Goal: Answer question/provide support: Share knowledge or assist other users

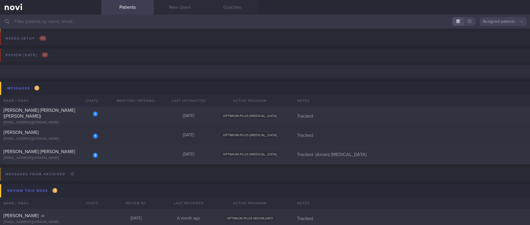
scroll to position [44, 0]
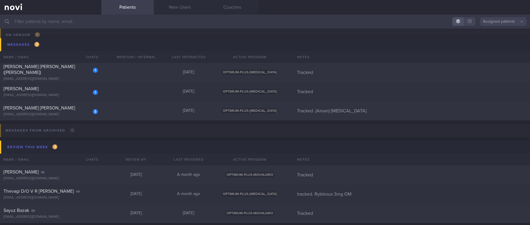
click at [164, 67] on div "1 [PERSON_NAME] [PERSON_NAME] ([PERSON_NAME]) [EMAIL_ADDRESS][DOMAIN_NAME] [DAT…" at bounding box center [265, 72] width 530 height 19
select select "7"
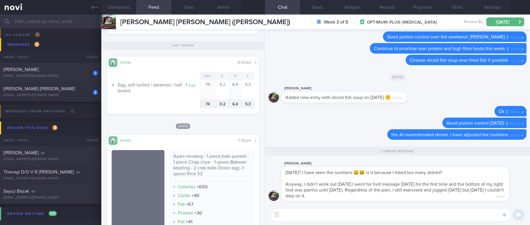
scroll to position [306, 0]
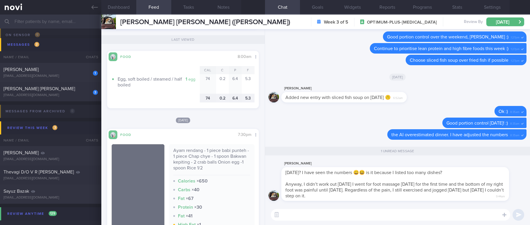
click at [360, 217] on textarea at bounding box center [391, 215] width 240 height 12
click at [369, 216] on textarea at bounding box center [391, 215] width 240 height 12
type textarea "Yes [DATE] dinner. Sometimes the AI gives inaccurate numbers due to unknown rea…"
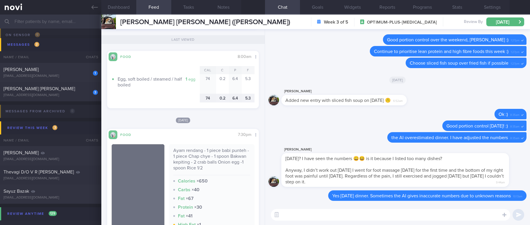
scroll to position [0, 0]
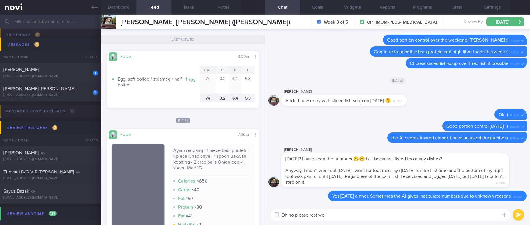
type textarea "Oh no please rest well!"
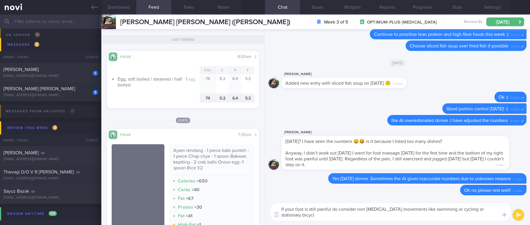
type textarea "If your foot is still painful do consider non [MEDICAL_DATA] movements like swi…"
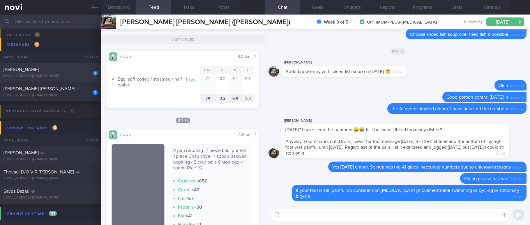
click at [49, 69] on div "[PERSON_NAME]" at bounding box center [49, 70] width 93 height 6
checkbox input "true"
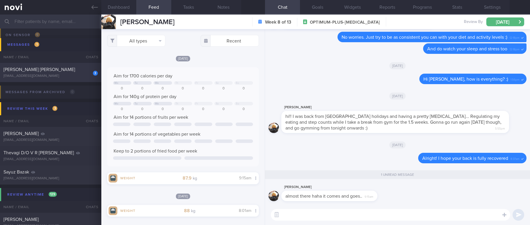
click at [77, 73] on div "[PERSON_NAME] [PERSON_NAME]" at bounding box center [49, 70] width 93 height 6
type input "Tracked. (Aman) [MEDICAL_DATA]"
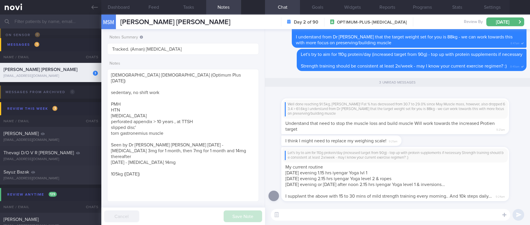
click at [352, 216] on textarea at bounding box center [391, 215] width 240 height 12
type textarea "O"
type textarea "Ok, great to hear that you are doing regular strength training on top of Yoga a…"
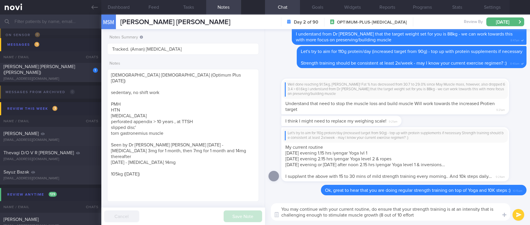
type textarea "You may continue with your current routine, do ensure that your strength traini…"
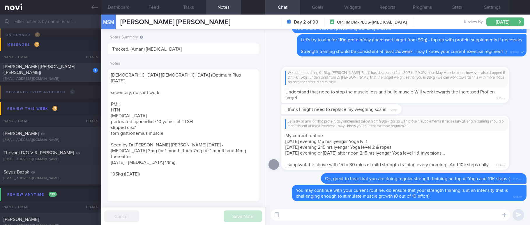
click at [76, 77] on div "[EMAIL_ADDRESS][DOMAIN_NAME]" at bounding box center [50, 79] width 94 height 4
type input "Tracked"
type textarea "[PERSON_NAME] [PERSON_NAME] ([PERSON_NAME]) [EMAIL_ADDRESS][DOMAIN_NAME] [PHONE…"
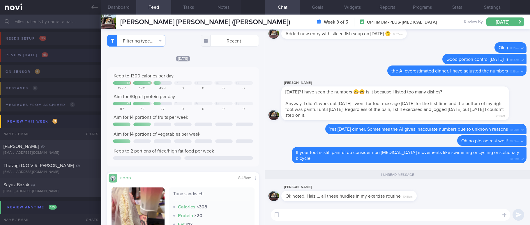
click at [69, 55] on button "Review [DATE] 43" at bounding box center [264, 57] width 532 height 17
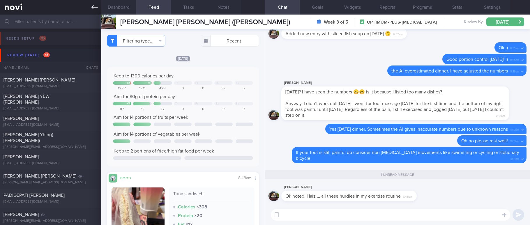
click at [82, 11] on link at bounding box center [50, 7] width 101 height 15
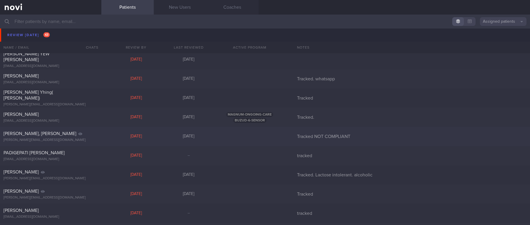
scroll to position [44, 0]
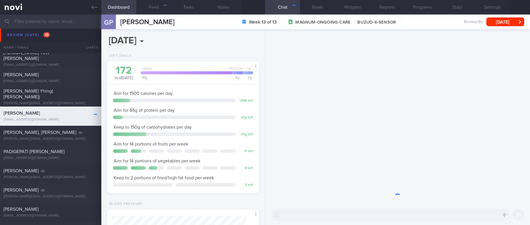
scroll to position [76, 135]
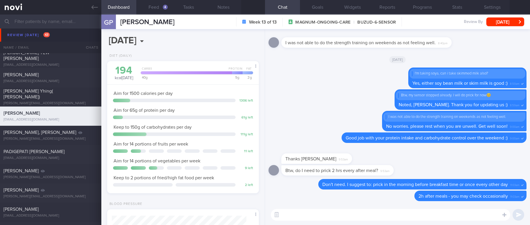
click at [163, 7] on div "4" at bounding box center [165, 7] width 5 height 5
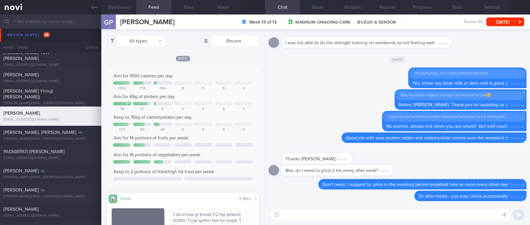
click at [152, 34] on div "All types Food Activity Glucose Weight Medicine Blood Pressure [MEDICAL_DATA] I…" at bounding box center [183, 127] width 164 height 196
click at [152, 38] on button "All types" at bounding box center [136, 41] width 58 height 12
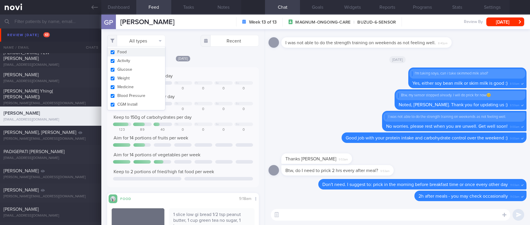
click at [146, 50] on button "Food" at bounding box center [137, 52] width 58 height 9
checkbox input "false"
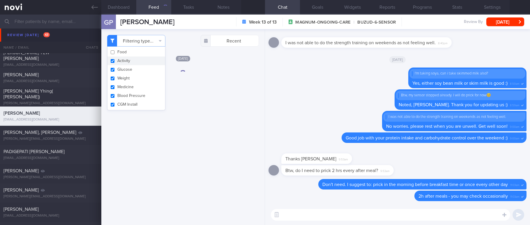
click at [140, 62] on button "Activity" at bounding box center [137, 61] width 58 height 9
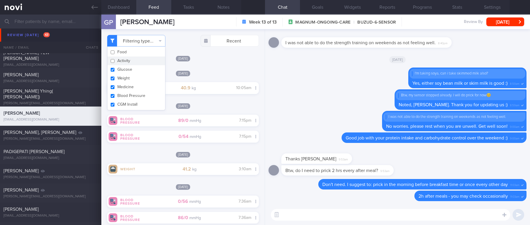
scroll to position [67, 135]
click at [225, 63] on div "Filtering type... Food Activity Glucose Weight Medicine Blood Pressure [MEDICAL…" at bounding box center [183, 127] width 164 height 196
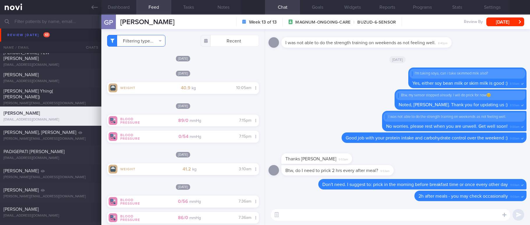
click at [140, 43] on button "Filtering type..." at bounding box center [136, 41] width 58 height 12
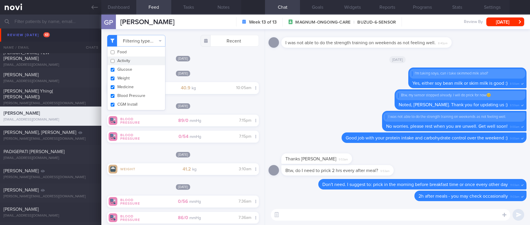
click at [140, 61] on button "Activity" at bounding box center [137, 61] width 58 height 9
checkbox input "true"
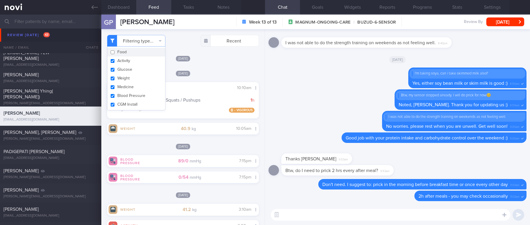
click at [140, 54] on button "Food" at bounding box center [137, 52] width 58 height 9
checkbox input "true"
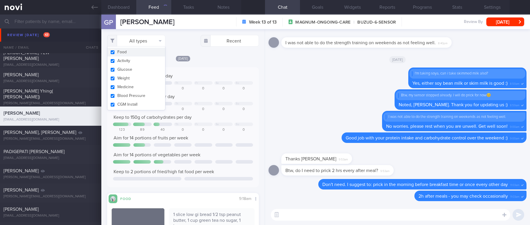
scroll to position [68, 137]
click at [216, 67] on div "Aim for 1500 calories per day Th Fr Sa Su 1324 776 194 0 0 0 0 Aim for 65g of p…" at bounding box center [183, 127] width 152 height 120
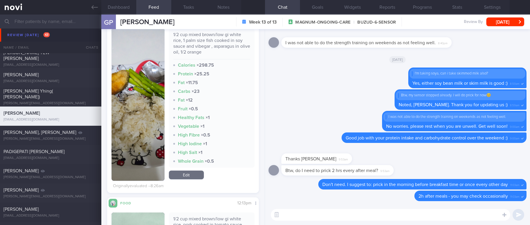
scroll to position [393, 0]
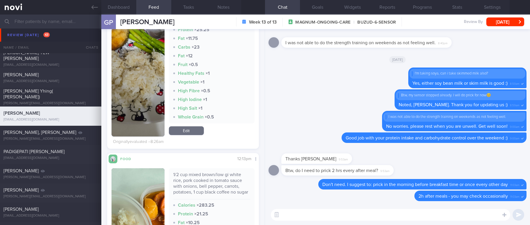
click at [303, 219] on textarea at bounding box center [391, 215] width 240 height 12
type textarea "Hi [PERSON_NAME], how has your finger prick test readings been lately? :)"
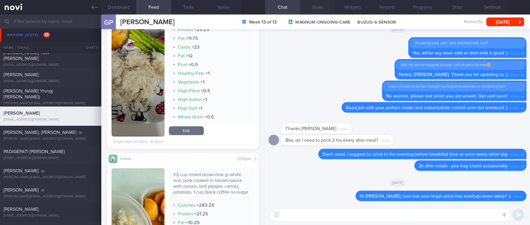
click at [321, 7] on button "Goals" at bounding box center [317, 7] width 35 height 15
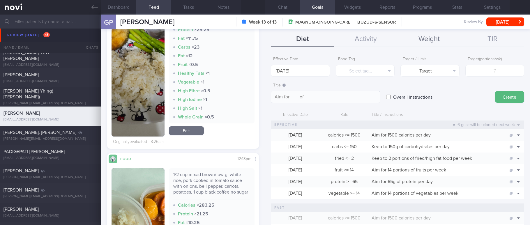
click at [434, 35] on button "Weight" at bounding box center [429, 39] width 63 height 15
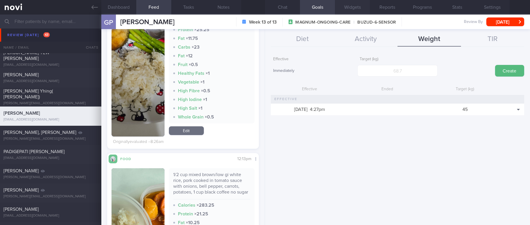
click at [357, 8] on button "Widgets" at bounding box center [352, 7] width 35 height 15
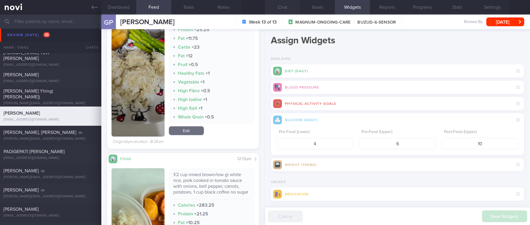
click at [288, 9] on button "Chat" at bounding box center [282, 7] width 35 height 15
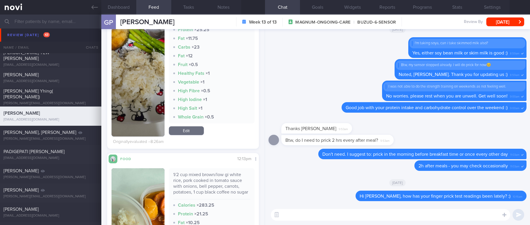
click at [359, 217] on textarea at bounding box center [391, 215] width 240 height 12
type textarea "You may log it in the app under + > Glucose"
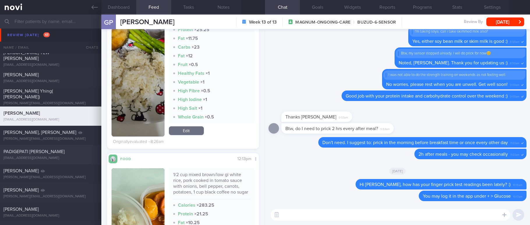
click at [54, 155] on div "PADIGEPATI [PERSON_NAME] [EMAIL_ADDRESS][DOMAIN_NAME]" at bounding box center [50, 155] width 101 height 12
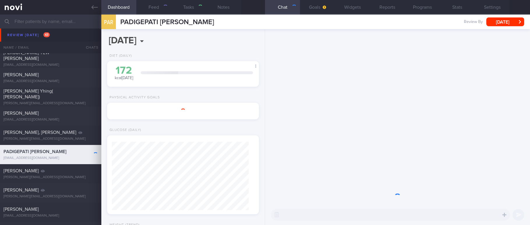
select select "Month"
type input "tracked"
select select "7"
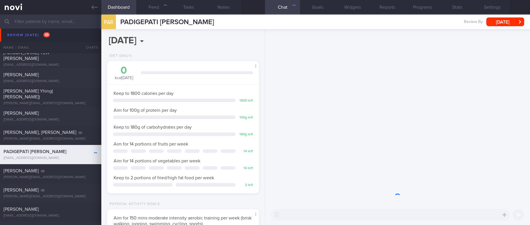
scroll to position [76, 135]
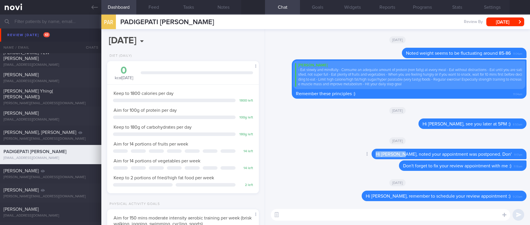
drag, startPoint x: 412, startPoint y: 154, endPoint x: 388, endPoint y: 153, distance: 24.8
click at [388, 153] on span "Hi [PERSON_NAME], noted your appointment was postponed. Don'" at bounding box center [444, 154] width 136 height 5
copy span "Hi [PERSON_NAME],"
click at [382, 219] on textarea at bounding box center [391, 215] width 240 height 12
paste textarea "Hi [PERSON_NAME],"
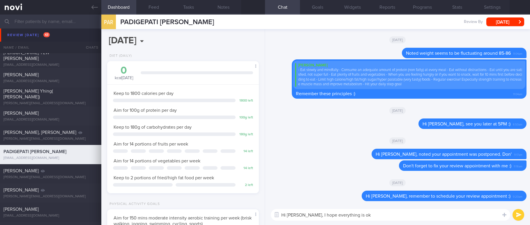
type textarea "Hi [PERSON_NAME], I hope everything is ok!"
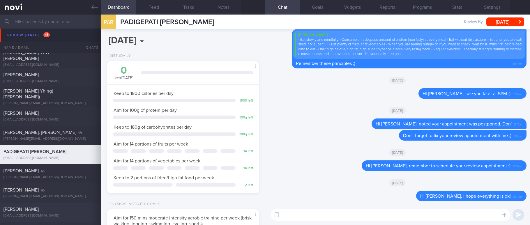
scroll to position [87, 0]
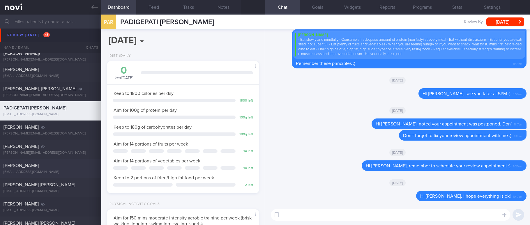
click at [56, 171] on div "[EMAIL_ADDRESS][DOMAIN_NAME]" at bounding box center [50, 172] width 94 height 4
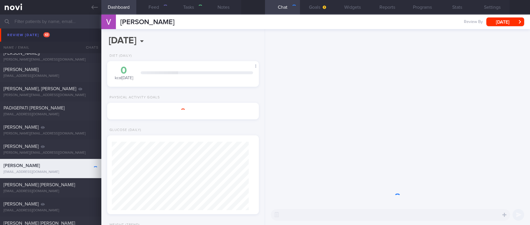
select select "7"
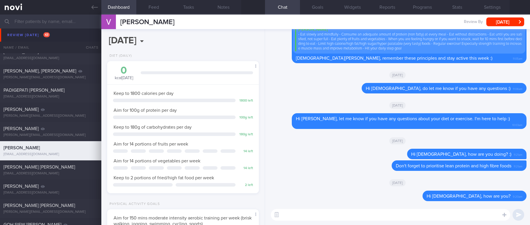
scroll to position [175, 0]
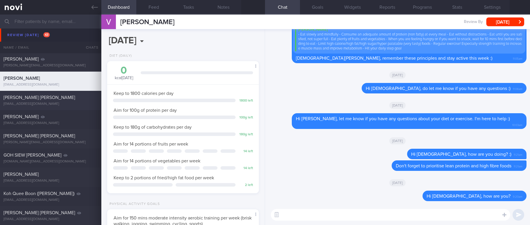
click at [49, 96] on span "[PERSON_NAME] [PERSON_NAME]" at bounding box center [39, 97] width 72 height 5
type input "Tracked"
select select "6"
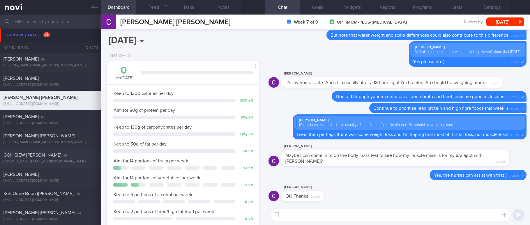
scroll to position [219, 0]
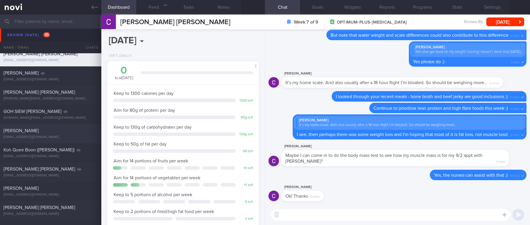
click at [68, 139] on div "[EMAIL_ADDRESS][DOMAIN_NAME]" at bounding box center [50, 137] width 94 height 4
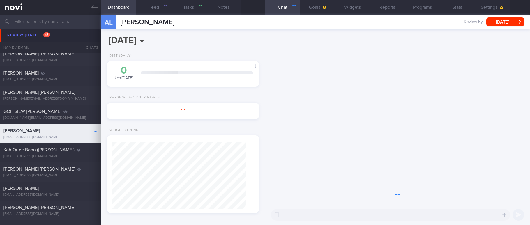
select select "Month"
type input "tracked. TLC - requires [MEDICAL_DATA], assistance with behaviour change. pt re…"
select select "7"
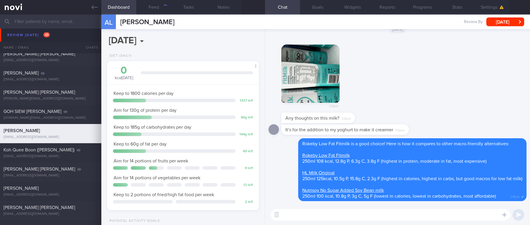
scroll to position [76, 135]
drag, startPoint x: 162, startPoint y: 12, endPoint x: 159, endPoint y: 27, distance: 15.1
click at [162, 11] on button "Feed 777" at bounding box center [153, 7] width 35 height 15
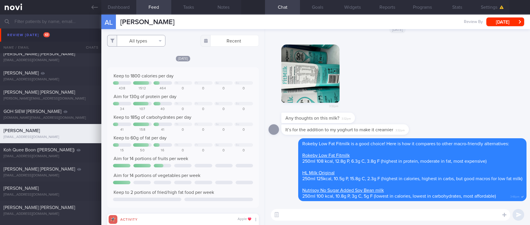
click at [138, 39] on button "All types" at bounding box center [136, 41] width 58 height 12
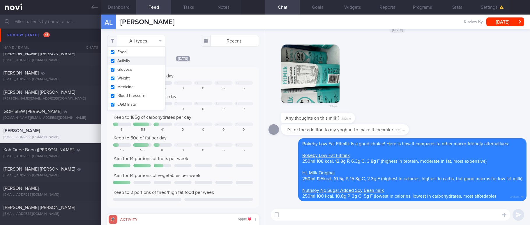
click at [134, 61] on button "Activity" at bounding box center [137, 61] width 58 height 9
click at [209, 68] on div "Keep to 1800 calories per day Th Fr Sa Su 438 1512 464 0 0 0 0 Aim for 130g of …" at bounding box center [183, 137] width 152 height 141
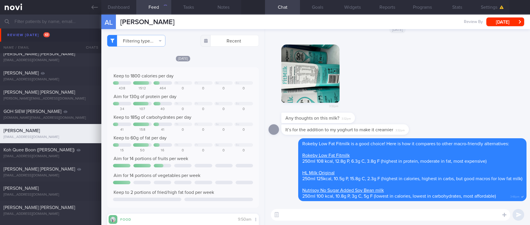
checkbox input "false"
click at [219, 68] on div "Keep to 1800 calories per day Th Fr Sa Su 438 1512 464 0 0 0 0 Aim for 130g of …" at bounding box center [183, 137] width 152 height 141
click at [342, 211] on textarea at bounding box center [391, 215] width 240 height 12
type textarea "E"
type textarea "Good job with your meals [DATE], [PERSON_NAME] :)"
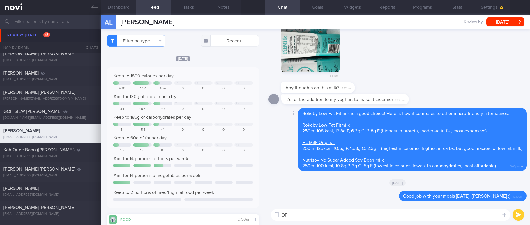
type textarea "O"
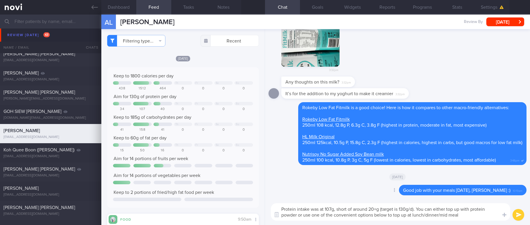
type textarea "Protein intake was at 107g, short of around 20+g (target is 130g/d). You can ei…"
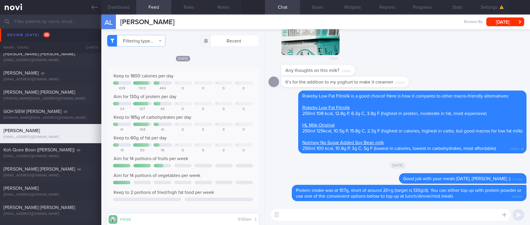
click at [376, 215] on textarea at bounding box center [391, 215] width 240 height 12
paste textarea "[Loremip Dol sitametc adipisc elitsed doeius](tempo://inc.utlabo.et/dolorema/al…"
type textarea "[Loremip Dol sitametc adipisc elitsed doeius](tempo://inc.utlabo.et/dolorema/al…"
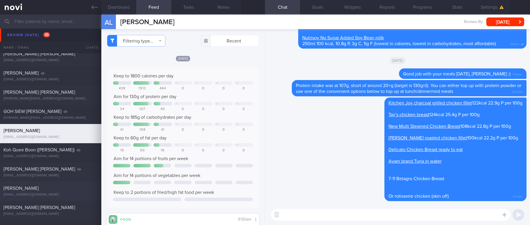
scroll to position [262, 0]
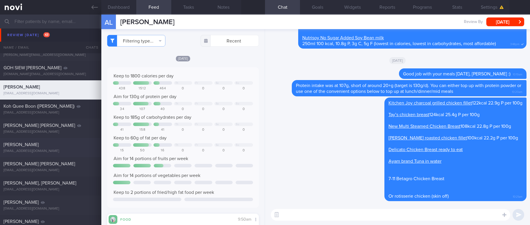
click at [64, 142] on div "[PERSON_NAME]" at bounding box center [49, 145] width 93 height 6
type input "tracked"
select select "6"
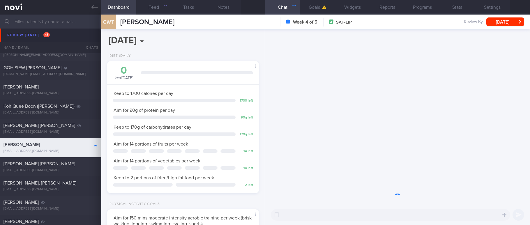
scroll to position [68, 137]
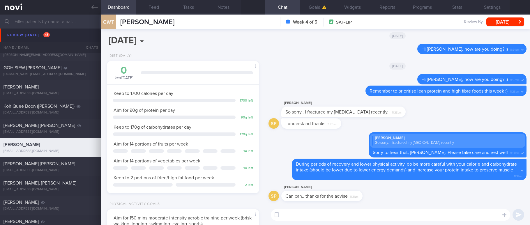
click at [378, 220] on textarea at bounding box center [391, 215] width 240 height 12
click at [377, 219] on textarea at bounding box center [391, 215] width 240 height 12
type textarea "Hi [PERSON_NAME], gentle reminders for you :)"
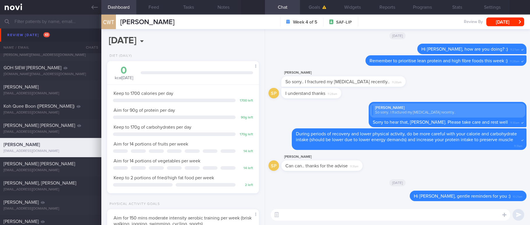
click at [360, 214] on textarea at bounding box center [391, 215] width 240 height 12
paste textarea "- Eat slowly and mindfully - Consume an adequate amount of protein (non fatty) …"
type textarea "- Eat slowly and mindfully - Consume an adequate amount of protein (non fatty) …"
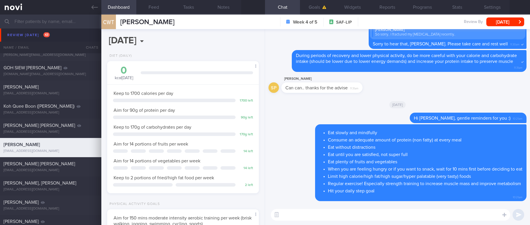
scroll to position [306, 0]
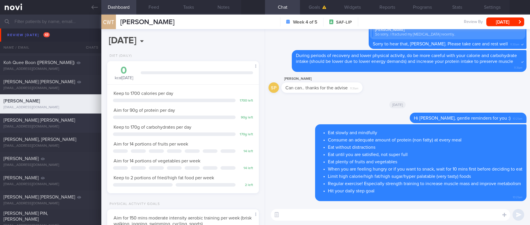
click at [62, 125] on div "[EMAIL_ADDRESS][DOMAIN_NAME]" at bounding box center [50, 127] width 94 height 4
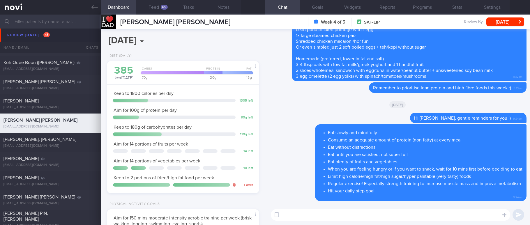
scroll to position [68, 137]
click at [163, 10] on button "Feed 65" at bounding box center [153, 7] width 35 height 15
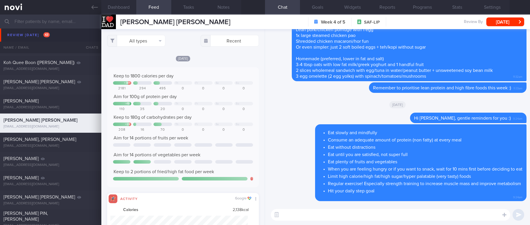
scroll to position [34, 138]
click at [154, 42] on button "All types" at bounding box center [136, 41] width 58 height 12
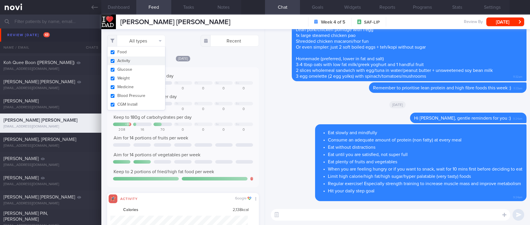
click at [142, 59] on button "Activity" at bounding box center [137, 61] width 58 height 9
checkbox input "false"
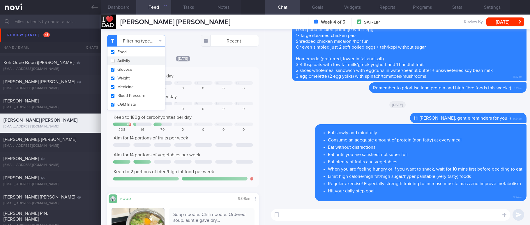
click at [214, 71] on div "Keep to 1800 calories per day + 381 Th Fr Sa Su 2181 294 495 0 0 0 0 Aim for 10…" at bounding box center [183, 127] width 152 height 120
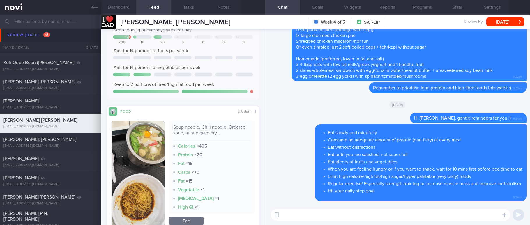
click at [312, 219] on textarea at bounding box center [391, 215] width 240 height 12
type textarea "Good attempt at asking for soup noodle this morning. Leave behind sauce/oil whe…"
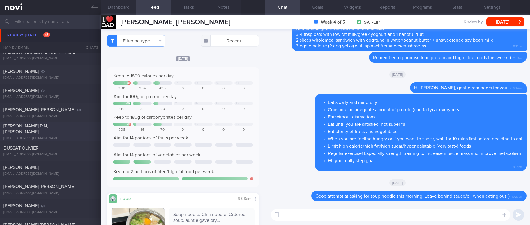
click at [73, 129] on div "[PERSON_NAME] PIN, [PERSON_NAME]" at bounding box center [49, 129] width 93 height 12
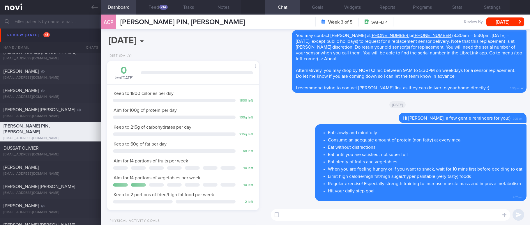
scroll to position [68, 137]
click at [164, 10] on button "Feed 244" at bounding box center [153, 7] width 35 height 15
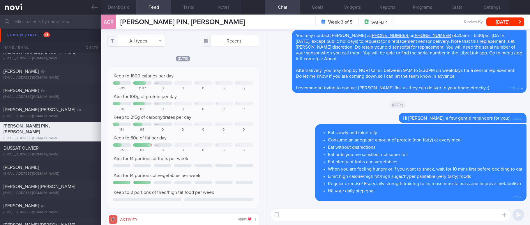
scroll to position [34, 138]
click at [151, 41] on button "All types" at bounding box center [136, 41] width 58 height 12
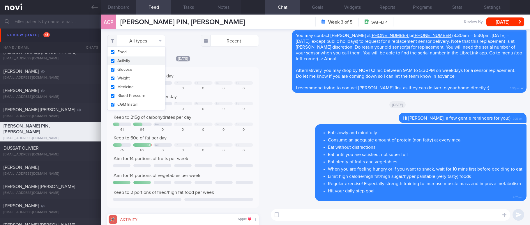
click at [135, 62] on button "Activity" at bounding box center [137, 61] width 58 height 9
checkbox input "false"
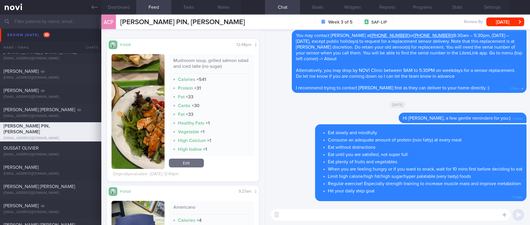
click at [215, 110] on div "Mushroom soup, grilled salmon salad and iced latte (no sugar) Calories × 541 Pr…" at bounding box center [212, 105] width 86 height 102
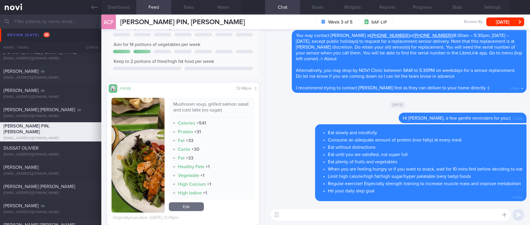
click at [148, 165] on button "button" at bounding box center [138, 155] width 53 height 115
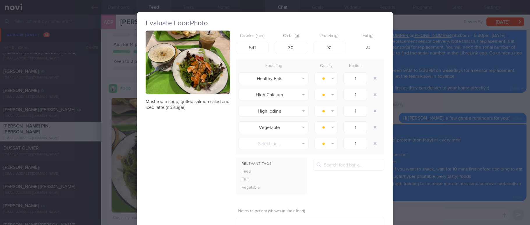
click at [405, 96] on div "Evaluate Food Photo Mushroom soup, grilled salmon salad and iced latte (no suga…" at bounding box center [265, 112] width 530 height 225
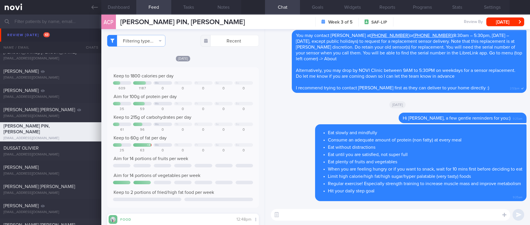
click at [318, 222] on div "​ ​" at bounding box center [397, 215] width 265 height 20
click at [322, 217] on textarea at bounding box center [391, 215] width 240 height 12
type textarea "Good job not adding sugar to your drinks :)"
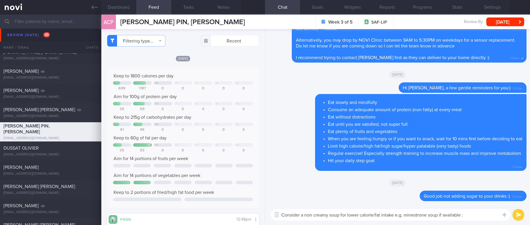
type textarea "Consider a non creamy soup for lower calorie/fat intake e.g. minestrone soup if…"
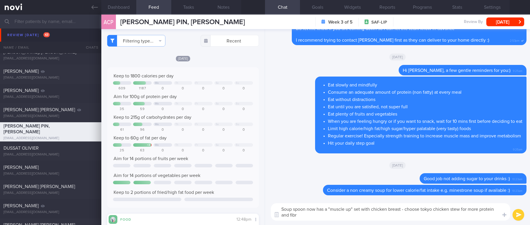
type textarea "Soup spoon now has a "muscle up" set with chicken breast - choose tokyo chicken…"
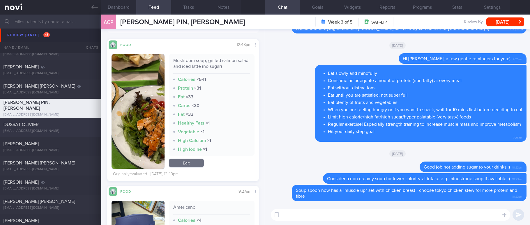
scroll to position [437, 0]
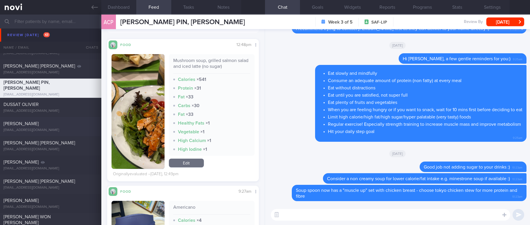
click at [59, 131] on div "[EMAIL_ADDRESS][DOMAIN_NAME]" at bounding box center [50, 130] width 94 height 4
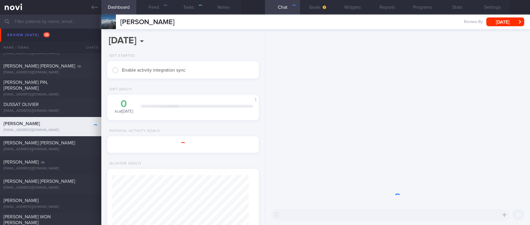
select select "Month"
type input "Tracked"
select select "7"
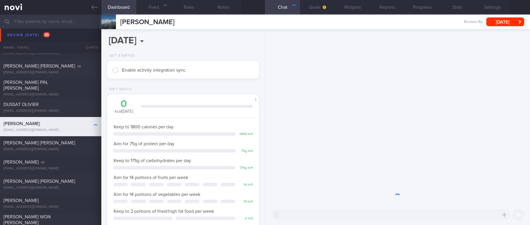
scroll to position [68, 137]
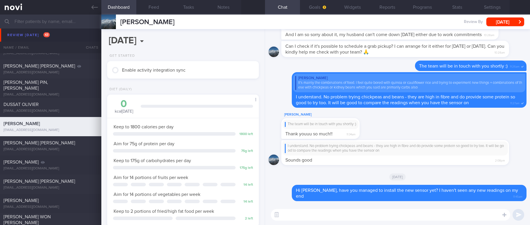
click at [390, 213] on textarea at bounding box center [391, 215] width 240 height 12
type textarea "Hi [PERSON_NAME], is everything ok?"
click at [353, 217] on textarea "Hi [PERSON_NAME], is everything ok?" at bounding box center [391, 215] width 240 height 12
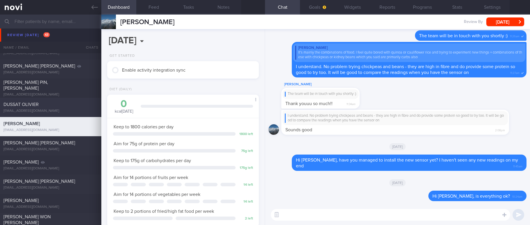
scroll to position [525, 0]
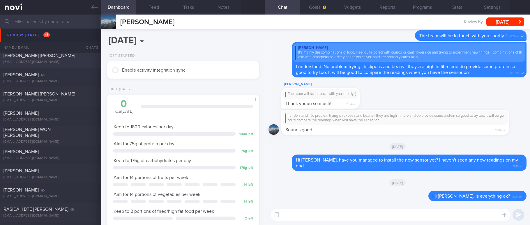
click at [71, 57] on div "[PERSON_NAME] [PERSON_NAME]" at bounding box center [49, 56] width 93 height 6
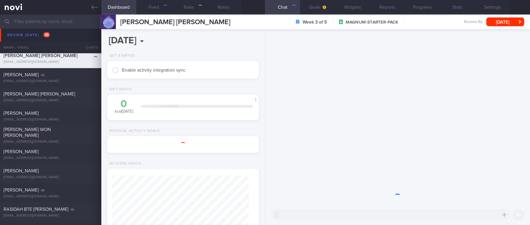
type input "tracked. buzud [PERSON_NAME]"
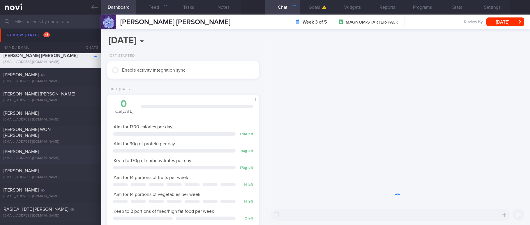
scroll to position [68, 137]
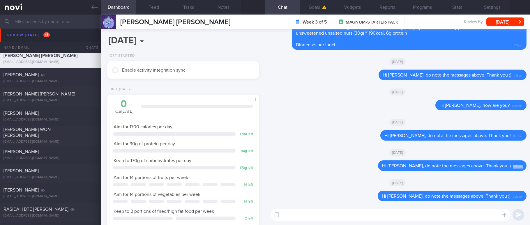
drag, startPoint x: 446, startPoint y: 166, endPoint x: 332, endPoint y: 158, distance: 114.5
click at [504, 164] on span "Hi [PERSON_NAME], do note the messages above. Thank you :)" at bounding box center [446, 166] width 129 height 5
click at [414, 215] on textarea at bounding box center [391, 215] width 240 height 12
type textarea "Hi [PERSON_NAME], how are you?"
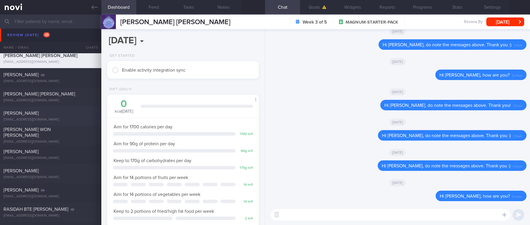
click at [57, 118] on div "[EMAIL_ADDRESS][DOMAIN_NAME]" at bounding box center [50, 120] width 94 height 4
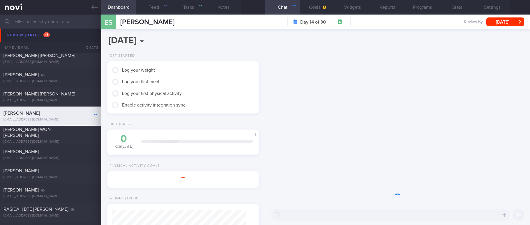
type input "tracked"
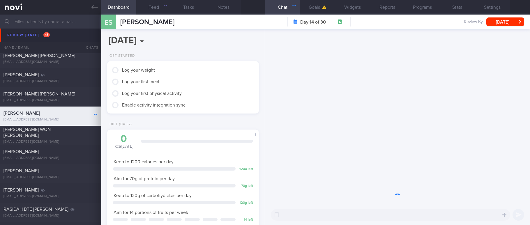
scroll to position [76, 135]
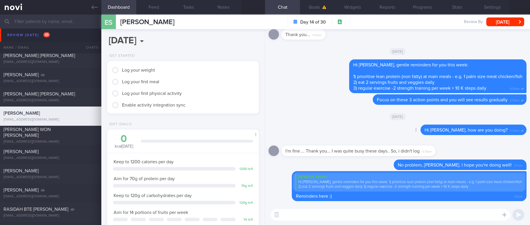
click at [502, 133] on div "Hi [PERSON_NAME], how are you doing? 9:26am" at bounding box center [474, 130] width 106 height 10
click at [360, 220] on textarea at bounding box center [391, 215] width 240 height 12
drag, startPoint x: 463, startPoint y: 131, endPoint x: 386, endPoint y: 131, distance: 77.2
click at [386, 131] on div "Delete Hi [PERSON_NAME], how are you doing? 9:26am" at bounding box center [398, 132] width 258 height 14
copy span "Hi [PERSON_NAME], h"
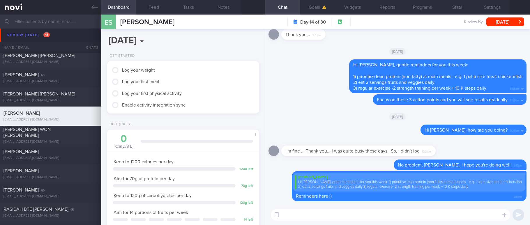
click at [389, 215] on textarea at bounding box center [391, 215] width 240 height 12
paste textarea "Hi [PERSON_NAME], h"
type textarea "Hi [PERSON_NAME], how has your diet and exercise been? :)"
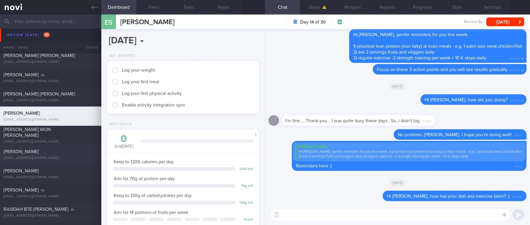
click at [33, 154] on div "[PERSON_NAME]" at bounding box center [49, 152] width 93 height 6
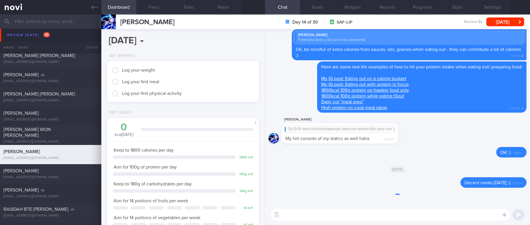
scroll to position [68, 137]
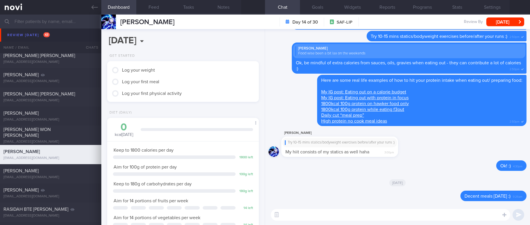
click at [426, 214] on textarea at bounding box center [391, 215] width 240 height 12
click at [161, 9] on button "Feed" at bounding box center [153, 7] width 35 height 15
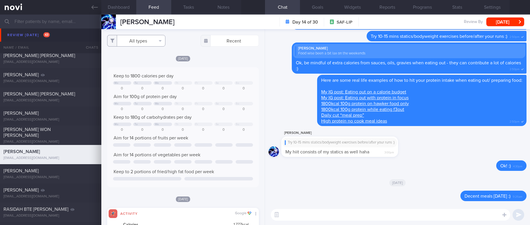
click at [155, 40] on button "All types" at bounding box center [136, 41] width 58 height 12
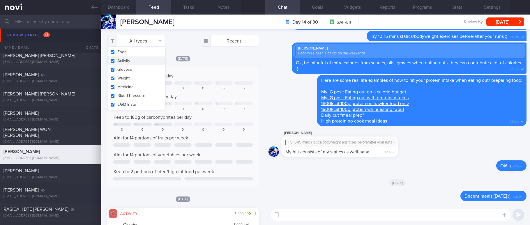
click at [144, 62] on button "Activity" at bounding box center [137, 61] width 58 height 9
checkbox input "false"
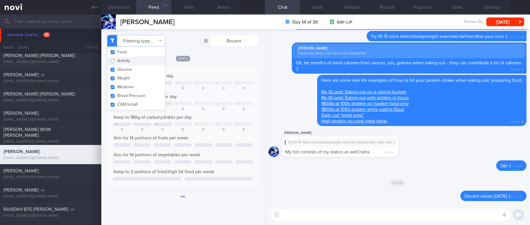
click at [222, 73] on div "Keep to 1800 calories per day Mo Tu We Th Fr Sa Su 0 0 0 0 0 0 0 Aim for 100g o…" at bounding box center [183, 127] width 152 height 120
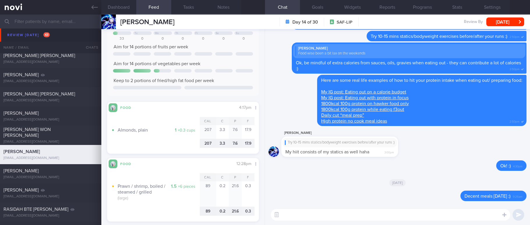
scroll to position [219, 0]
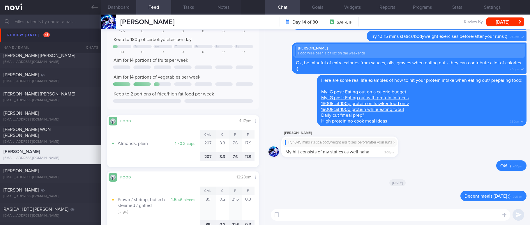
click at [318, 222] on div "​ ​" at bounding box center [397, 215] width 265 height 20
click at [319, 215] on textarea at bounding box center [391, 215] width 240 height 12
type textarea "Hi Klanz, do continue to log your meals to make the most out of the app :)"
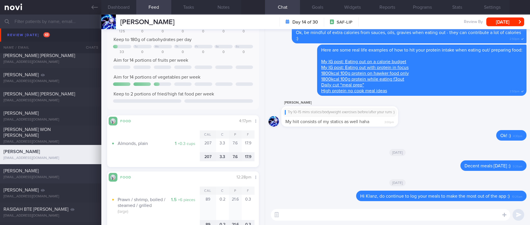
click at [58, 177] on div "[EMAIL_ADDRESS][DOMAIN_NAME]" at bounding box center [50, 177] width 94 height 4
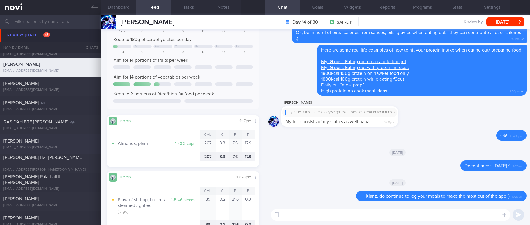
click at [70, 149] on div "[EMAIL_ADDRESS][DOMAIN_NAME]" at bounding box center [50, 148] width 94 height 4
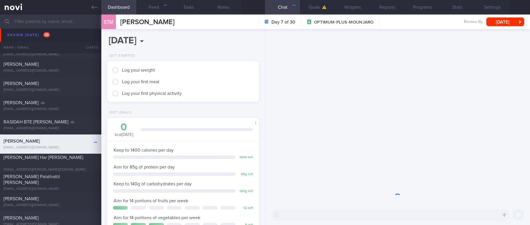
scroll to position [699, 0]
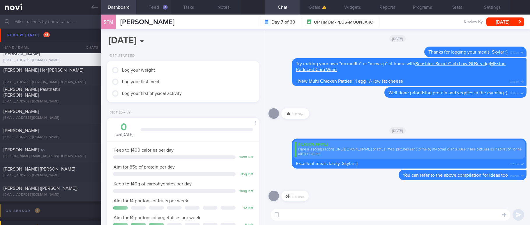
click at [157, 9] on button "Feed 3" at bounding box center [153, 7] width 35 height 15
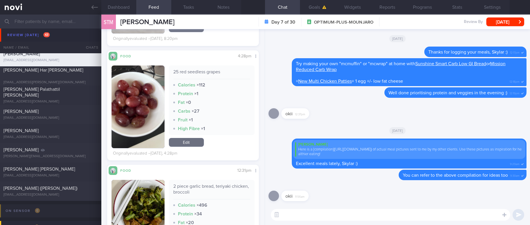
scroll to position [393, 0]
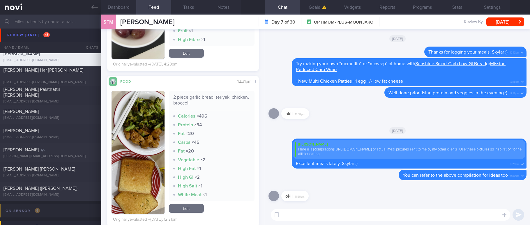
click at [305, 218] on textarea at bounding box center [391, 215] width 240 height 12
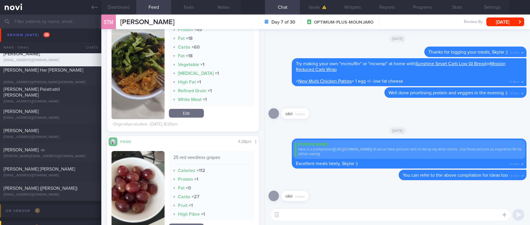
scroll to position [0, 0]
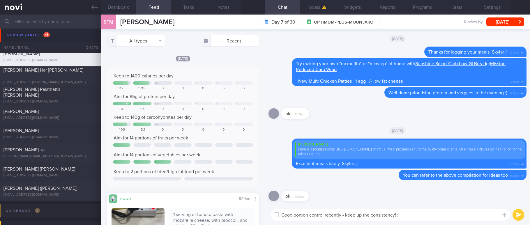
type textarea "Good portion control recently - keep up the consistency! :)"
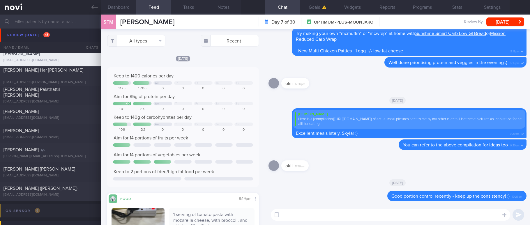
drag, startPoint x: 45, startPoint y: 82, endPoint x: 351, endPoint y: 48, distance: 307.9
click at [45, 82] on div "[PERSON_NAME] Har [PERSON_NAME] [EMAIL_ADDRESS][PERSON_NAME][DOMAIN_NAME] [DATE…" at bounding box center [265, 75] width 530 height 19
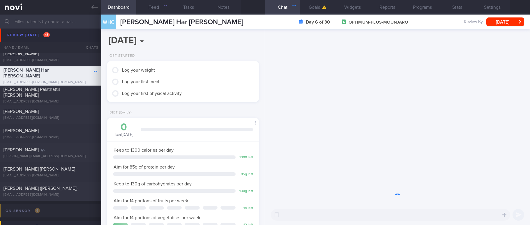
scroll to position [291375, 291316]
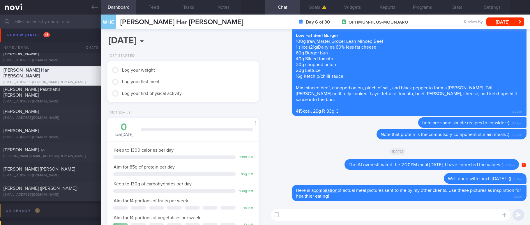
click at [424, 218] on textarea at bounding box center [391, 215] width 240 height 12
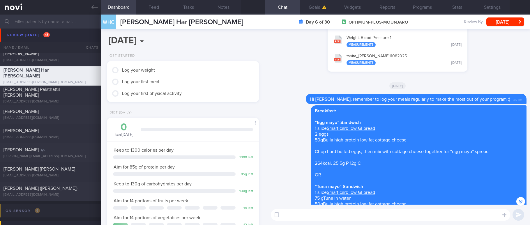
scroll to position [-700, 0]
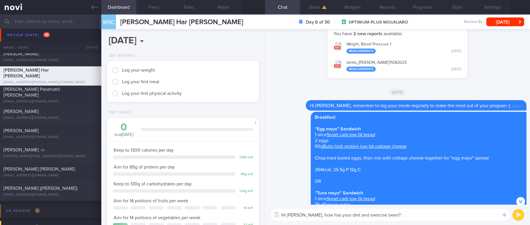
type textarea "Hi [PERSON_NAME], how has your diet and exercise been? :)"
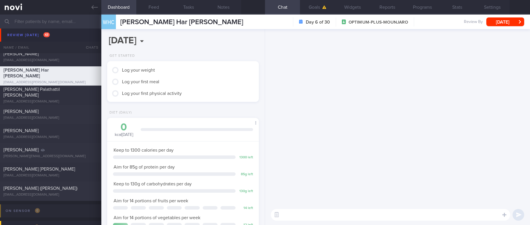
scroll to position [0, 0]
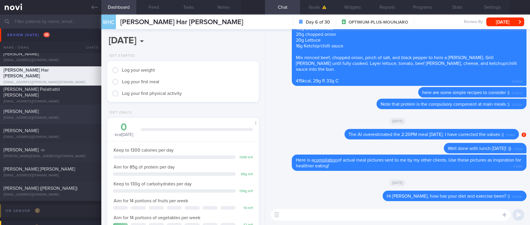
click at [78, 111] on div "[PERSON_NAME]" at bounding box center [49, 112] width 93 height 6
click at [75, 93] on div "[PERSON_NAME] Palathattil [PERSON_NAME]" at bounding box center [49, 93] width 93 height 12
type input "tracked. libre"
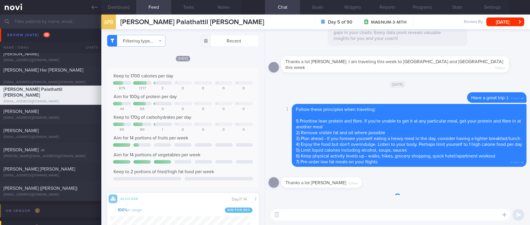
scroll to position [90, 140]
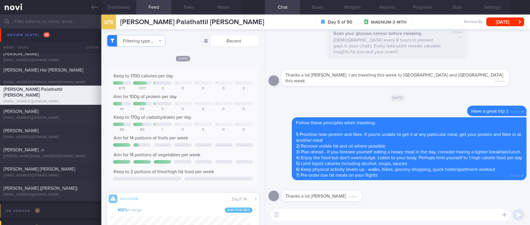
click at [219, 89] on div "0" at bounding box center [224, 89] width 19 height 4
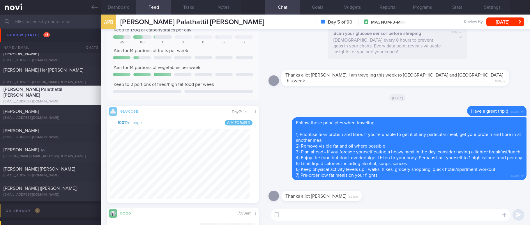
scroll to position [0, 0]
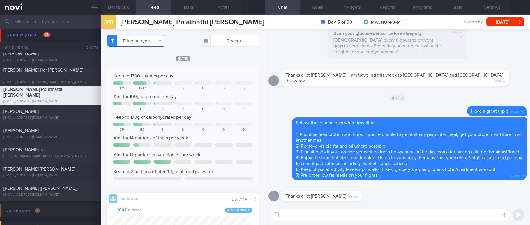
click at [147, 43] on button "Filtering type..." at bounding box center [136, 41] width 58 height 12
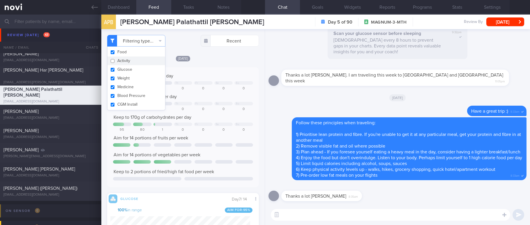
click at [133, 62] on button "Activity" at bounding box center [137, 61] width 58 height 9
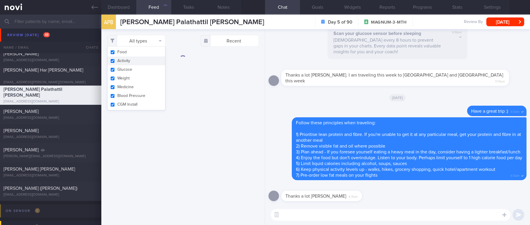
click at [141, 61] on button "Activity" at bounding box center [137, 61] width 58 height 9
checkbox input "false"
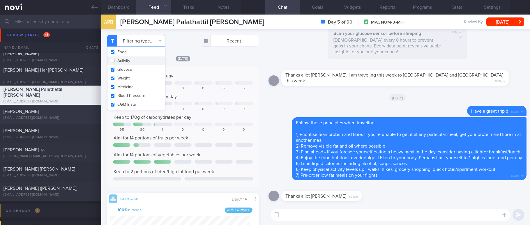
click at [65, 115] on div "[PERSON_NAME] [EMAIL_ADDRESS][DOMAIN_NAME]" at bounding box center [50, 115] width 101 height 12
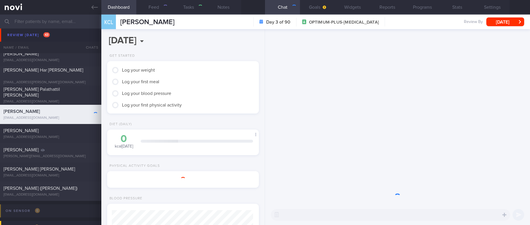
type input "tracked"
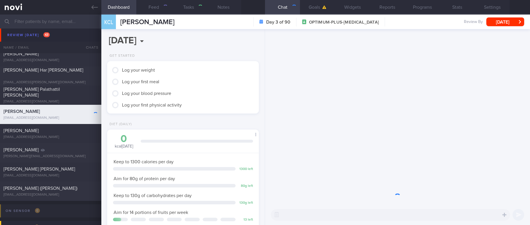
scroll to position [67, 135]
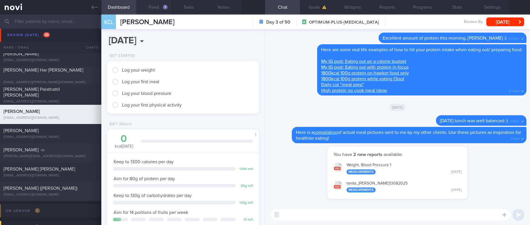
click at [162, 8] on button "Feed 3" at bounding box center [153, 7] width 35 height 15
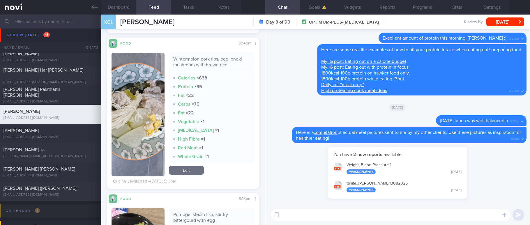
scroll to position [175, 0]
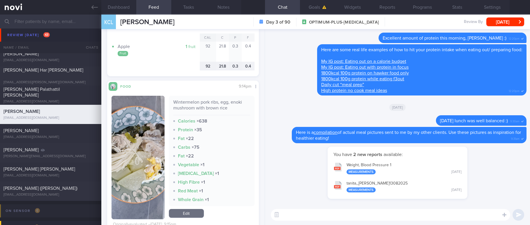
click at [190, 211] on link "Edit" at bounding box center [186, 213] width 35 height 9
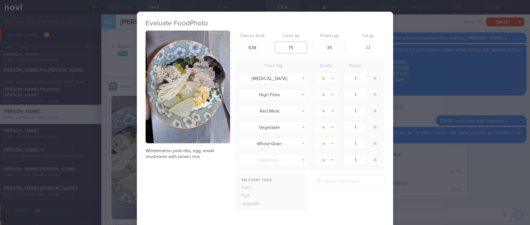
drag, startPoint x: 297, startPoint y: 47, endPoint x: 276, endPoint y: 47, distance: 21.0
click at [276, 47] on input "75" at bounding box center [291, 48] width 33 height 12
type input "0"
type input "40"
drag, startPoint x: 254, startPoint y: 50, endPoint x: 226, endPoint y: 50, distance: 28.0
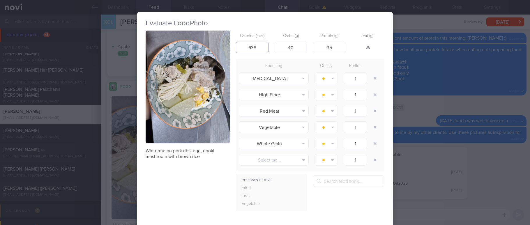
click at [226, 50] on div "Wintermelon pork ribs, egg, enoki mushroom with brown rice Calories (kcal) 638 …" at bounding box center [265, 148] width 239 height 234
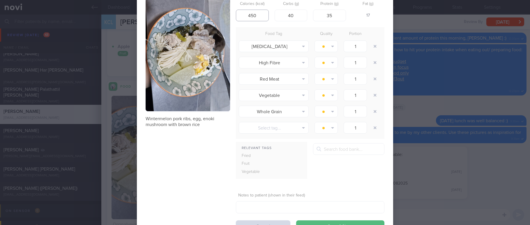
scroll to position [58, 0]
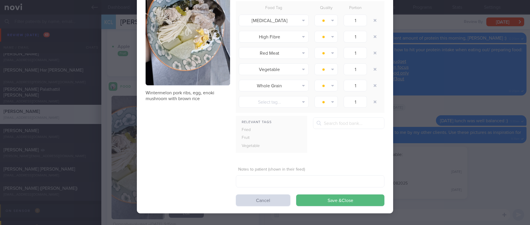
type input "450"
click at [349, 201] on button "Save & Close" at bounding box center [340, 201] width 88 height 12
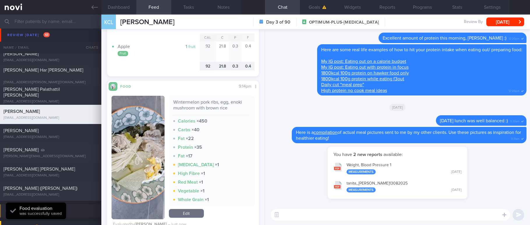
click at [190, 215] on link "Edit" at bounding box center [186, 213] width 35 height 9
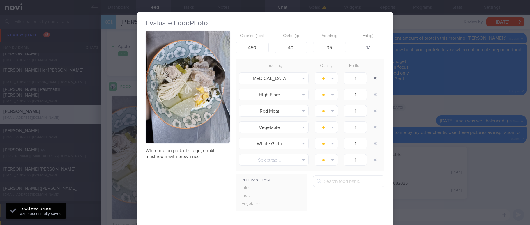
click at [372, 77] on button "button" at bounding box center [375, 78] width 10 height 10
click at [373, 92] on button "button" at bounding box center [375, 94] width 10 height 10
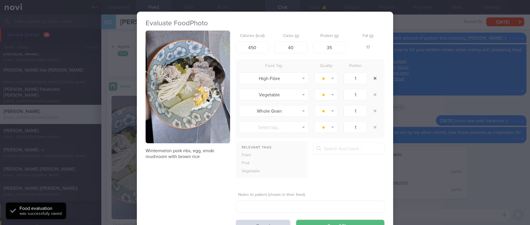
click at [373, 81] on button "button" at bounding box center [375, 78] width 10 height 10
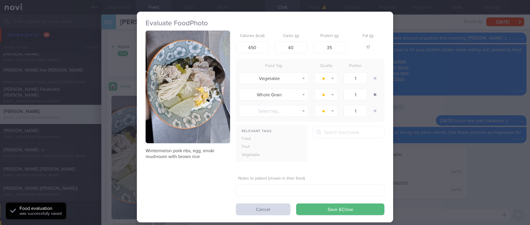
click at [374, 95] on button "button" at bounding box center [375, 94] width 10 height 10
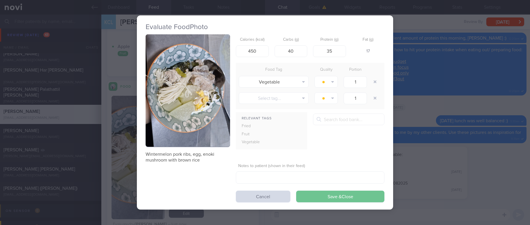
drag, startPoint x: 347, startPoint y: 194, endPoint x: 351, endPoint y: 184, distance: 10.4
click at [347, 193] on button "Save & Close" at bounding box center [340, 197] width 88 height 12
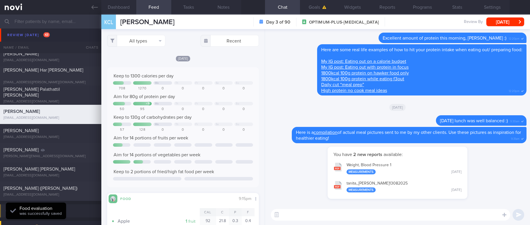
click at [317, 225] on div "​ ​" at bounding box center [397, 215] width 265 height 20
click at [316, 218] on textarea at bounding box center [391, 215] width 240 height 12
type textarea "Excellent meals [DATE]! :)"
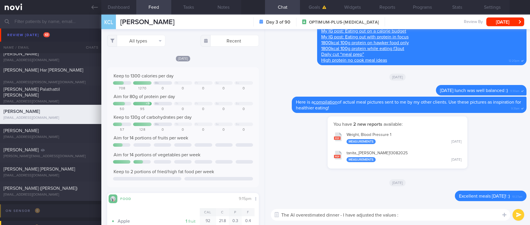
type textarea "The AI overestimated dinner - I have adjusted the values :)"
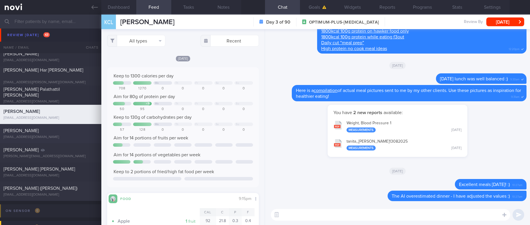
click at [63, 131] on div "[PERSON_NAME]" at bounding box center [49, 131] width 93 height 6
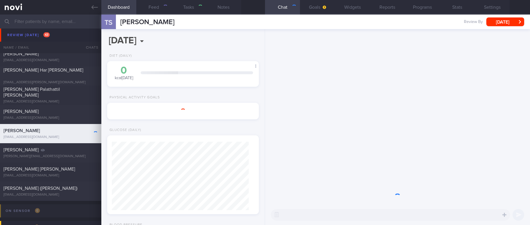
type input "Tracked. Has many diet misconceptions. TLC"
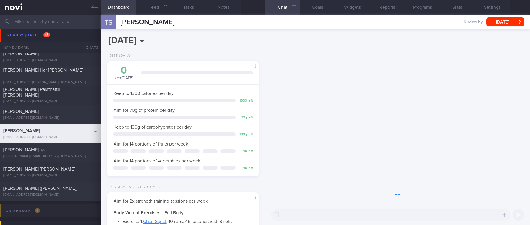
scroll to position [68, 137]
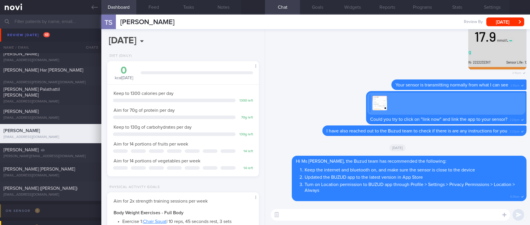
click at [365, 213] on textarea at bounding box center [391, 215] width 240 height 12
click at [366, 216] on textarea at bounding box center [391, 215] width 240 height 12
type textarea "Hi Ms [PERSON_NAME], is your Buzud app working ok? I can still see your reading…"
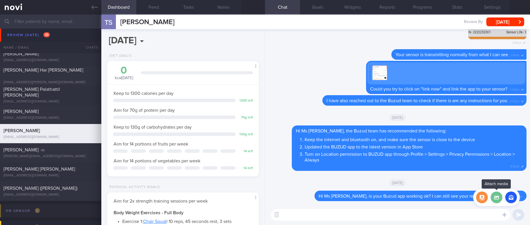
click at [499, 197] on label at bounding box center [497, 198] width 12 height 12
click at [0, 0] on input "file" at bounding box center [0, 0] width 0 height 0
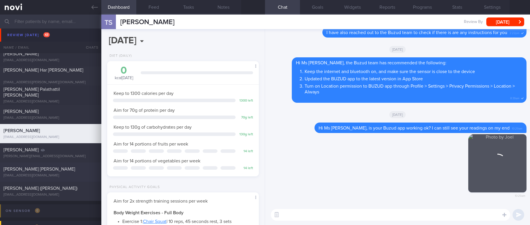
click at [57, 170] on div "[PERSON_NAME] [PERSON_NAME]" at bounding box center [49, 169] width 93 height 6
type input "tracked"
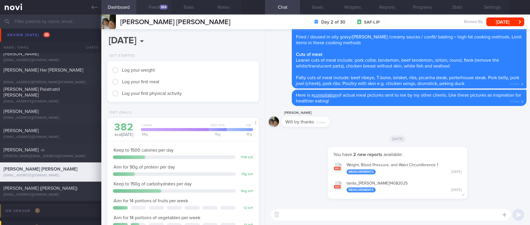
scroll to position [68, 137]
click at [163, 6] on div "364" at bounding box center [163, 7] width 8 height 5
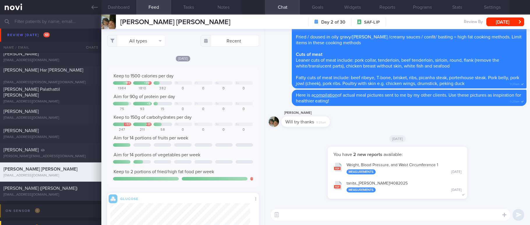
scroll to position [34, 138]
click at [143, 39] on button "All types" at bounding box center [136, 41] width 58 height 12
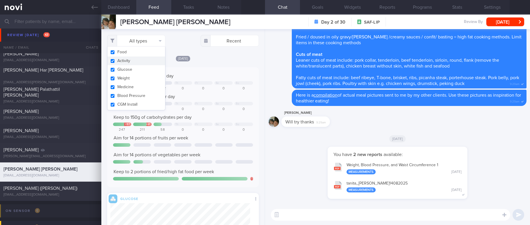
click at [127, 61] on button "Activity" at bounding box center [137, 61] width 58 height 9
checkbox input "false"
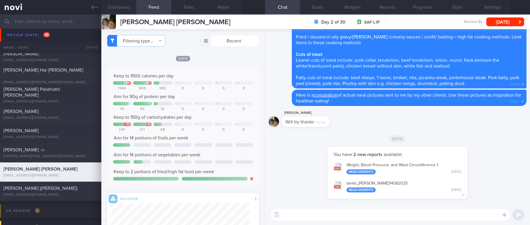
click at [218, 74] on div "Keep to 1500 calories per day" at bounding box center [183, 76] width 140 height 6
click at [81, 196] on div "[EMAIL_ADDRESS][DOMAIN_NAME]" at bounding box center [50, 195] width 94 height 4
click at [117, 12] on button "Dashboard" at bounding box center [118, 7] width 35 height 15
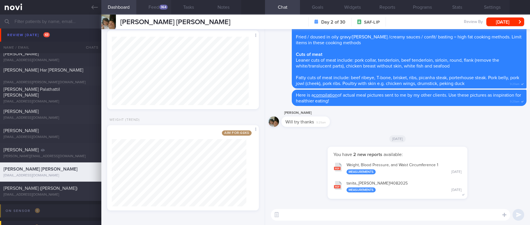
click at [164, 10] on button "Feed 364" at bounding box center [153, 7] width 35 height 15
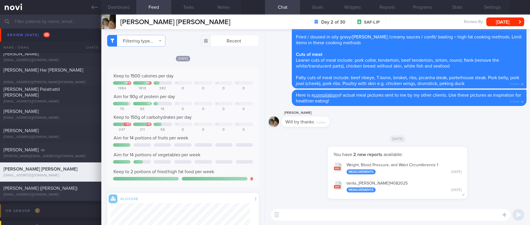
click at [53, 192] on div "[PERSON_NAME] ([PERSON_NAME]) [EMAIL_ADDRESS][DOMAIN_NAME]" at bounding box center [50, 192] width 101 height 12
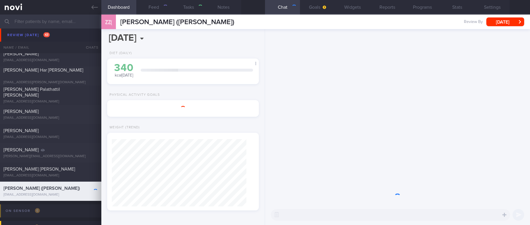
type input "tracked."
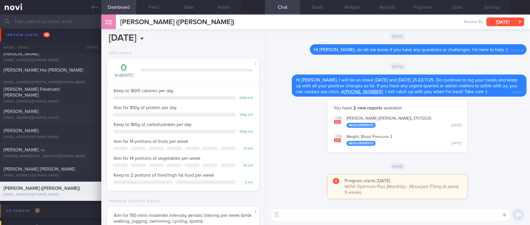
click at [502, 20] on button "[DATE]" at bounding box center [506, 21] width 38 height 9
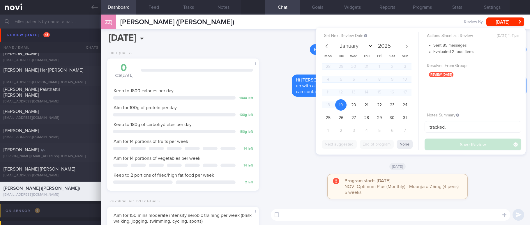
click at [296, 158] on div "[DATE]" at bounding box center [398, 166] width 258 height 16
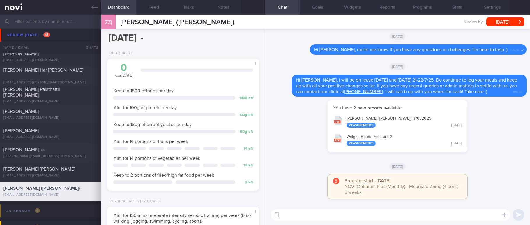
click at [341, 218] on textarea at bounding box center [391, 215] width 240 height 12
paste textarea "there are no upcoming appointments scheduled. How have you been? If you'd like …"
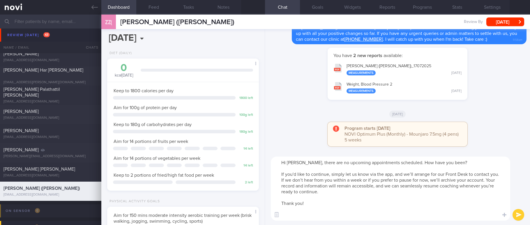
click at [300, 162] on textarea "Hi [PERSON_NAME], there are no upcoming appointments scheduled. How have you be…" at bounding box center [391, 189] width 240 height 64
click at [366, 207] on textarea "Hi [PERSON_NAME], noted there are no upcoming appointments scheduled. How have …" at bounding box center [391, 189] width 240 height 64
click at [349, 213] on textarea "Hi [PERSON_NAME], noted there are no upcoming appointments scheduled. How have …" at bounding box center [391, 189] width 240 height 64
click at [436, 189] on textarea "Hi [PERSON_NAME], noted there are no upcoming appointments scheduled. How have …" at bounding box center [391, 189] width 240 height 64
drag, startPoint x: 484, startPoint y: 181, endPoint x: 276, endPoint y: 181, distance: 207.5
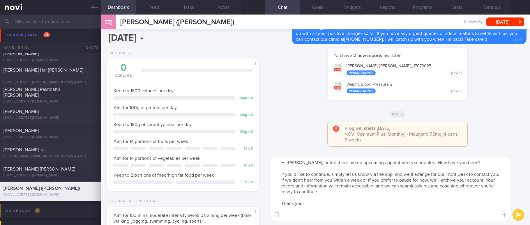
click at [276, 181] on textarea "Hi [PERSON_NAME], noted there are no upcoming appointments scheduled. How have …" at bounding box center [391, 189] width 240 height 64
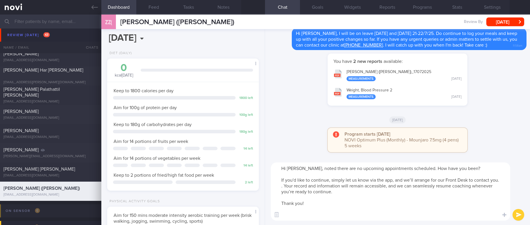
drag, startPoint x: 305, startPoint y: 214, endPoint x: 276, endPoint y: 186, distance: 40.2
click at [276, 186] on textarea "Hi [PERSON_NAME], noted there are no upcoming appointments scheduled. How have …" at bounding box center [391, 192] width 240 height 58
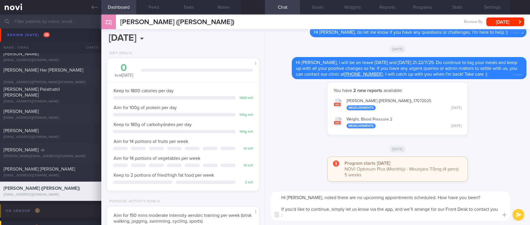
type textarea "Hi [PERSON_NAME], noted there are no upcoming appointments scheduled. How have …"
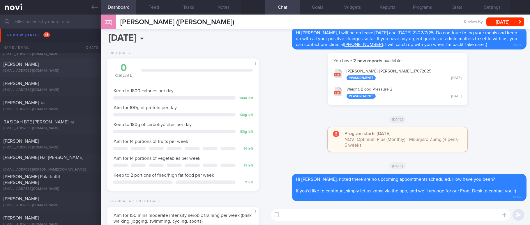
scroll to position [525, 0]
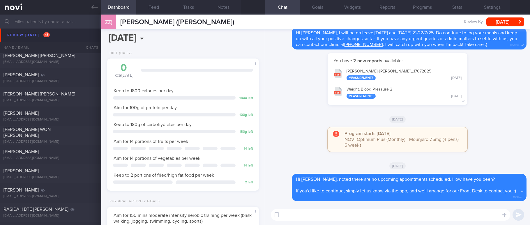
click at [71, 96] on div "[PERSON_NAME] [PERSON_NAME]" at bounding box center [49, 94] width 93 height 6
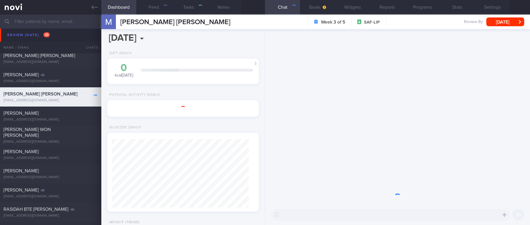
type input "tracked"
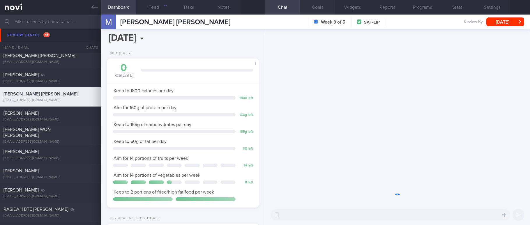
scroll to position [76, 135]
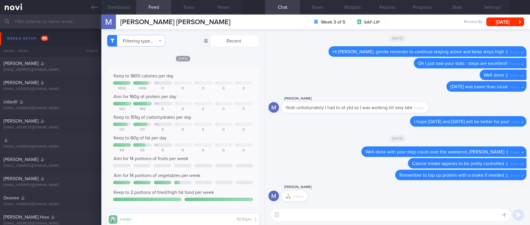
click at [305, 213] on textarea at bounding box center [391, 215] width 240 height 12
click at [122, 1] on button "Dashboard" at bounding box center [118, 7] width 35 height 15
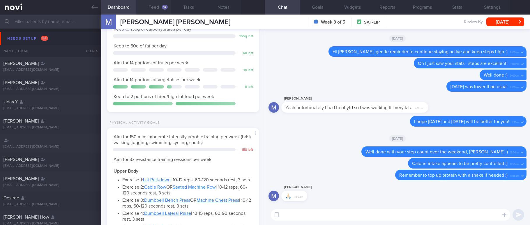
scroll to position [76, 0]
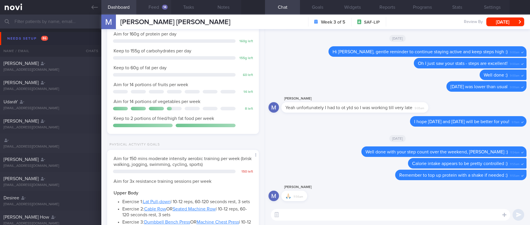
click at [152, 4] on button "Feed 14" at bounding box center [153, 7] width 35 height 15
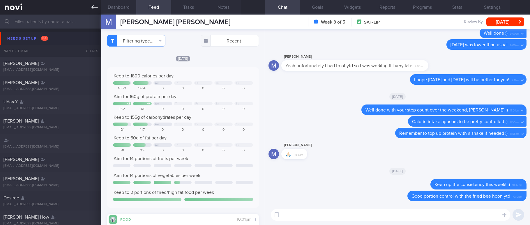
click at [90, 8] on link at bounding box center [50, 7] width 101 height 15
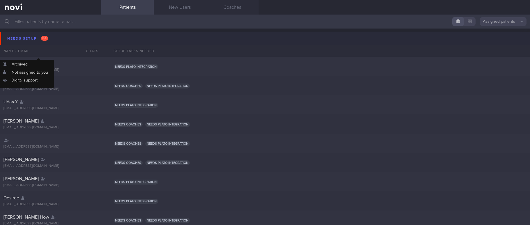
click at [67, 42] on button "Needs setup 86" at bounding box center [266, 38] width 532 height 13
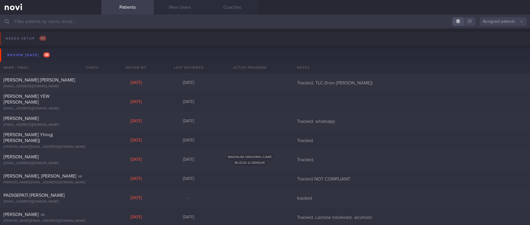
click at [64, 55] on button "Review today 44" at bounding box center [266, 55] width 532 height 13
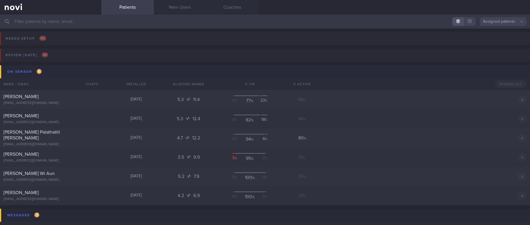
click at [56, 71] on button "On sensor 6" at bounding box center [266, 71] width 532 height 13
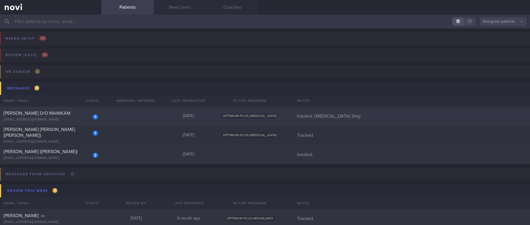
click at [145, 120] on div "1 LALITHA D/O MANIKAM lalithamanikam22@gmail.com Yesterday OPTIMUM-PLUS-RYBELSU…" at bounding box center [265, 116] width 530 height 19
select select "7"
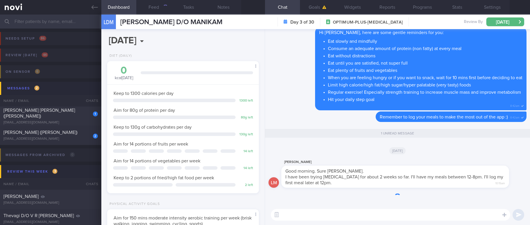
scroll to position [76, 135]
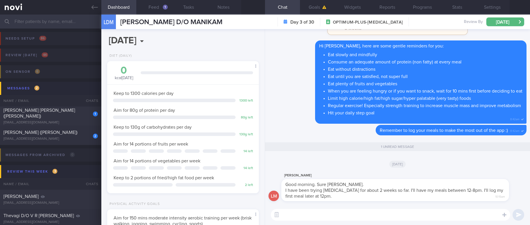
click at [369, 209] on div "​ ​" at bounding box center [397, 215] width 265 height 20
click at [345, 215] on textarea at bounding box center [391, 215] width 240 height 12
type textarea "Ok :)"
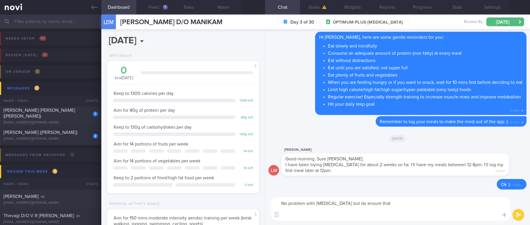
scroll to position [0, 0]
click at [160, 12] on button "Feed 1" at bounding box center [153, 7] width 35 height 15
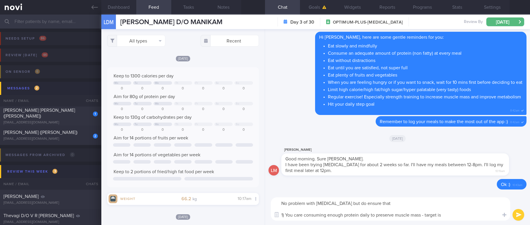
scroll to position [76, 135]
click at [469, 216] on textarea "No problem with Intermittent Fasting but do ensure that 1) You care consuming e…" at bounding box center [391, 209] width 240 height 23
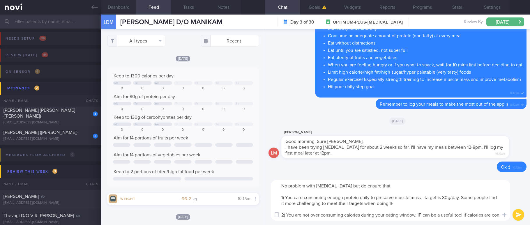
scroll to position [0, 0]
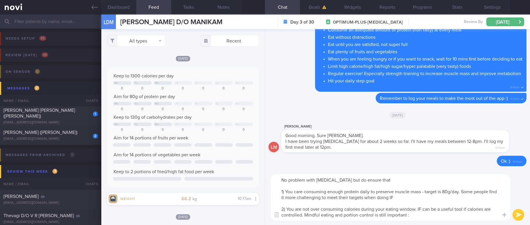
type textarea "No problem with Intermittent Fasting but do ensure that 1) You care consuming e…"
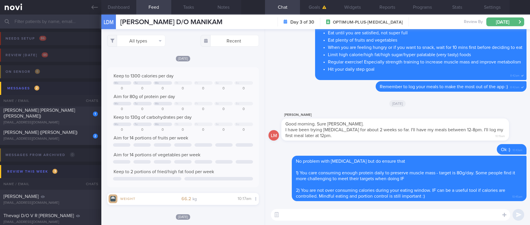
click at [479, 116] on div "Lalitha Manikam" at bounding box center [404, 115] width 245 height 7
click at [66, 117] on div "1 LEONG FOONG LIN (CAROLINE) cacabeki@gmail.com" at bounding box center [50, 116] width 101 height 17
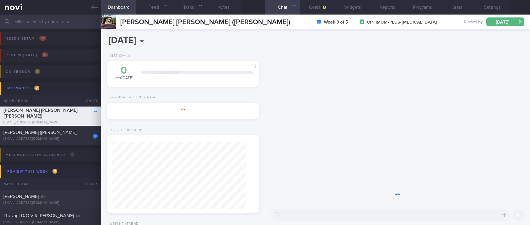
type input "Tracked"
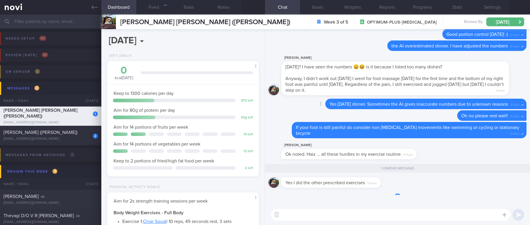
scroll to position [76, 135]
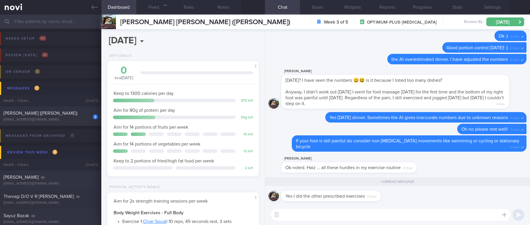
click at [324, 212] on textarea at bounding box center [391, 215] width 240 height 12
type textarea "T"
type textarea "No problem."
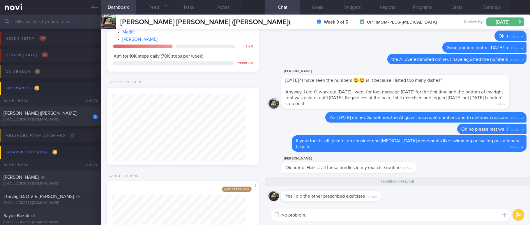
scroll to position [450, 0]
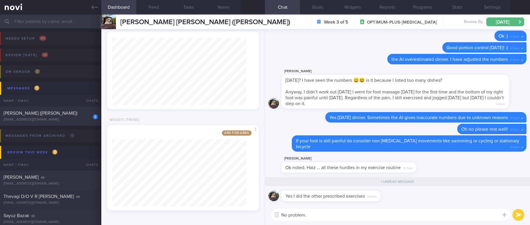
drag, startPoint x: 331, startPoint y: 211, endPoint x: 201, endPoint y: 208, distance: 130.0
click at [213, 213] on div "Dashboard Feed Tasks Notes Chat 1 Goals Widgets Reports Programs Stats Settings…" at bounding box center [315, 120] width 429 height 211
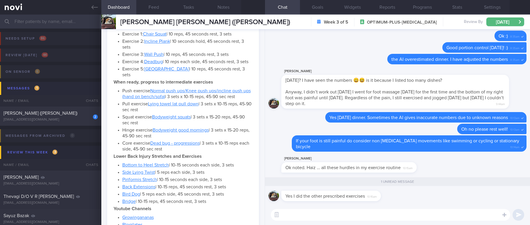
scroll to position [0, 0]
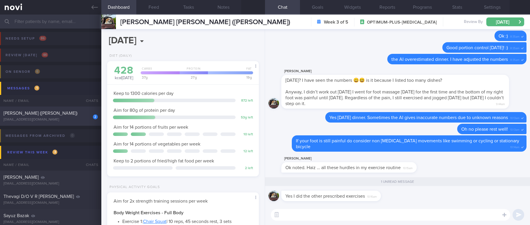
click at [64, 115] on div "[PERSON_NAME] ([PERSON_NAME])" at bounding box center [49, 113] width 93 height 6
type input "tracked."
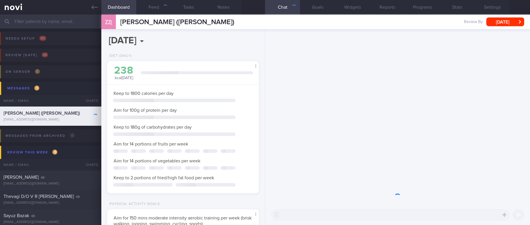
scroll to position [76, 135]
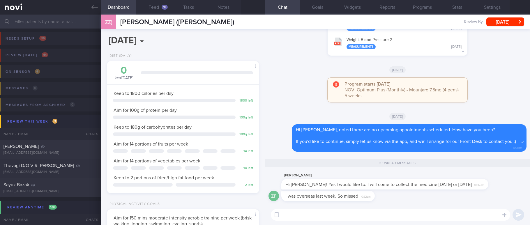
click at [487, 55] on div "You have 2 new reports available: TANITA - ZHAO ZHEN (FRANK)_ 17072025 Measurem…" at bounding box center [398, 32] width 258 height 58
click at [497, 7] on button "Settings" at bounding box center [492, 7] width 35 height 15
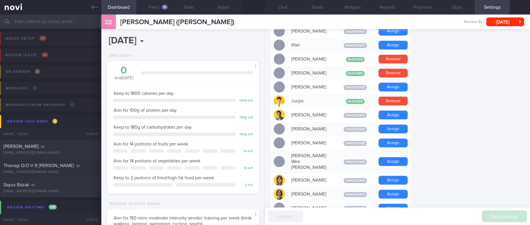
scroll to position [262, 0]
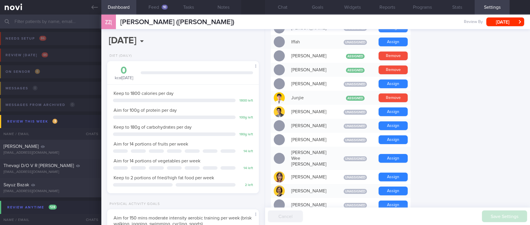
click at [496, 125] on form "Profile Display Name Zhao Zhen (Frank) Email zhaozhen0813@outlook.com Login Met…" at bounding box center [398, 143] width 254 height 696
drag, startPoint x: 212, startPoint y: 20, endPoint x: 120, endPoint y: 24, distance: 92.7
click at [120, 24] on div "ZZ( Zhao Zhen (Frank) Zhao Zhen (Frank) zhaozhen0813@outlook.com Review By Tue,…" at bounding box center [315, 22] width 429 height 15
copy span "[PERSON_NAME] ([PERSON_NAME])"
click at [468, 112] on form "Profile Display Name Zhao Zhen (Frank) Email zhaozhen0813@outlook.com Login Met…" at bounding box center [398, 143] width 254 height 696
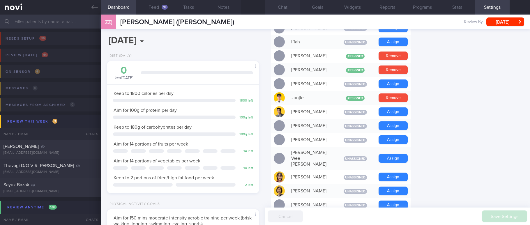
click at [286, 9] on button "Chat" at bounding box center [282, 7] width 35 height 15
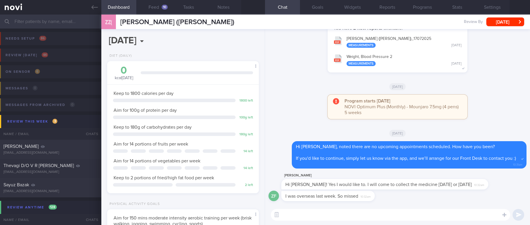
click at [337, 216] on textarea at bounding box center [391, 215] width 240 height 12
type textarea "Noted Frank, I will get the front desk team to liaise with you"
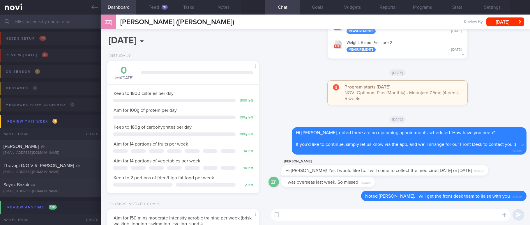
click at [481, 168] on div "zhao frank Hi Joel! Yes I would like to. I will come to collect the medicine to…" at bounding box center [394, 166] width 225 height 17
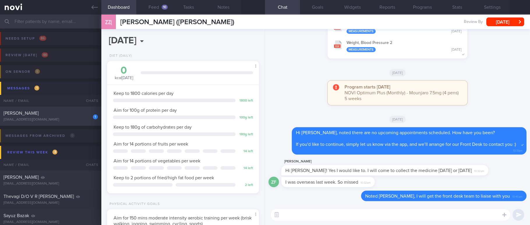
click at [34, 121] on div "jiangyanlong@gmail.com" at bounding box center [50, 120] width 94 height 4
type input "tracked. Gout, eGFR 69."
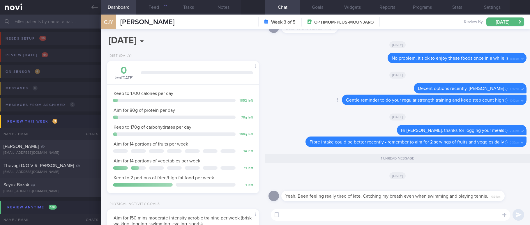
scroll to position [76, 135]
click at [157, 9] on button "Feed 327" at bounding box center [153, 7] width 35 height 15
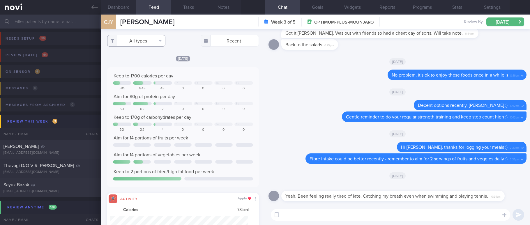
click at [158, 37] on button "All types" at bounding box center [136, 41] width 58 height 12
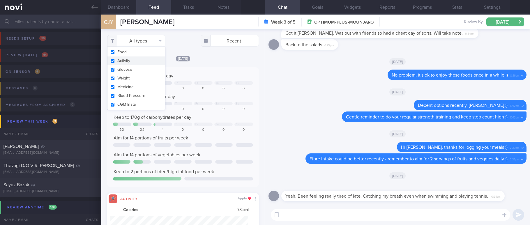
click at [136, 64] on button "Activity" at bounding box center [137, 61] width 58 height 9
checkbox input "false"
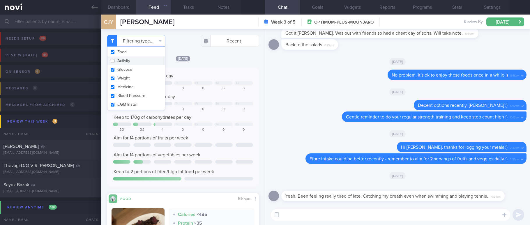
click at [216, 76] on div "Keep to 1700 calories per day" at bounding box center [183, 76] width 140 height 6
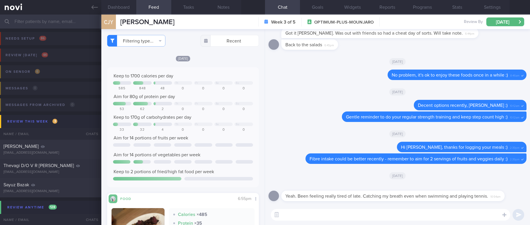
click at [316, 216] on textarea at bounding box center [391, 215] width 240 height 12
type textarea "O"
type textarea "I hope you manage to get some proper rest soon!"
click at [414, 214] on textarea "I hope you manage to get some proper rest soon!" at bounding box center [391, 215] width 240 height 12
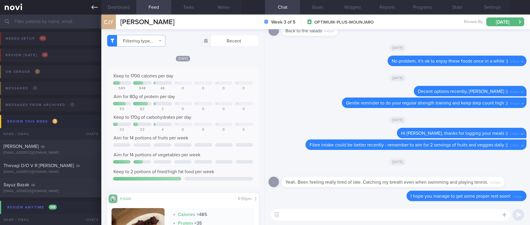
click at [84, 12] on link at bounding box center [50, 7] width 101 height 15
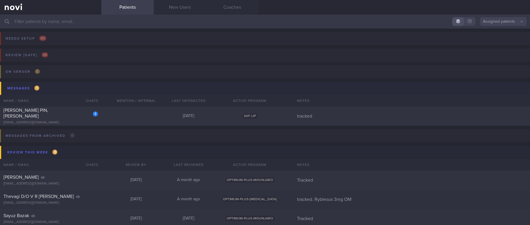
click at [495, 85] on button "Messages 1" at bounding box center [266, 88] width 532 height 13
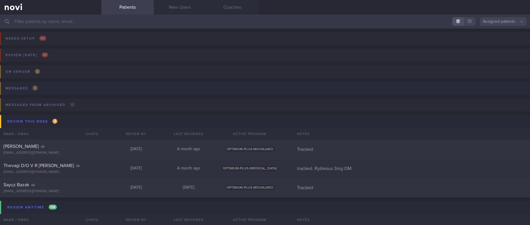
click at [135, 87] on button "Messages 1" at bounding box center [264, 90] width 532 height 17
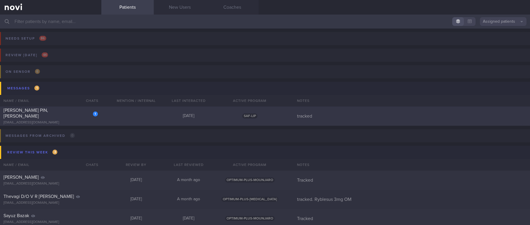
click at [94, 115] on div "1" at bounding box center [95, 114] width 5 height 5
select select "6"
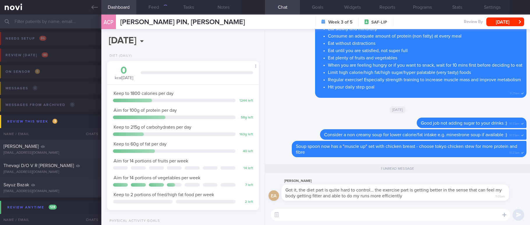
scroll to position [76, 135]
click at [386, 215] on textarea at bounding box center [391, 215] width 240 height 12
type textarea "That's great to hear :)"
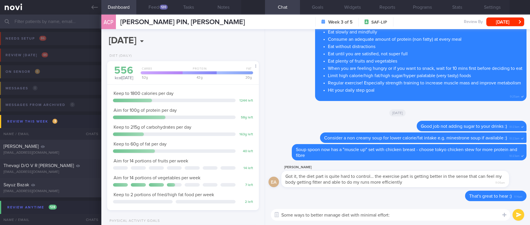
scroll to position [0, 0]
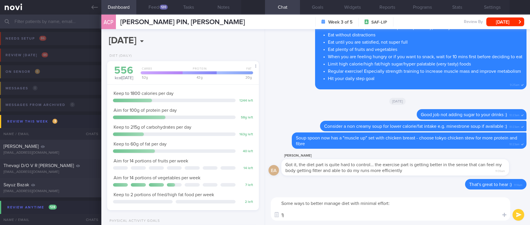
click at [322, 218] on textarea "Some ways to better manage diet with minimal effort: 1)" at bounding box center [391, 209] width 240 height 23
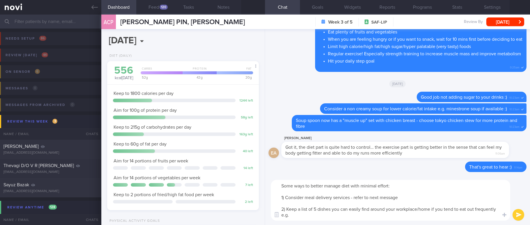
click at [300, 215] on textarea "Some ways to better manage diet with minimal effort: 1) Consider meal delivery …" at bounding box center [391, 200] width 240 height 41
click at [317, 208] on textarea "Some ways to better manage diet with minimal effort: 1) Consider meal delivery …" at bounding box center [391, 200] width 240 height 41
click at [418, 217] on textarea "Some ways to better manage diet with minimal effort: 1) Consider meal delivery …" at bounding box center [391, 200] width 240 height 41
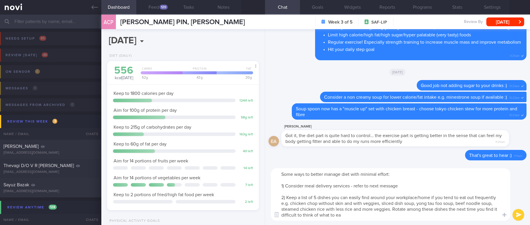
type textarea "Some ways to better manage diet with minimal effort: 1) Consider meal delivery …"
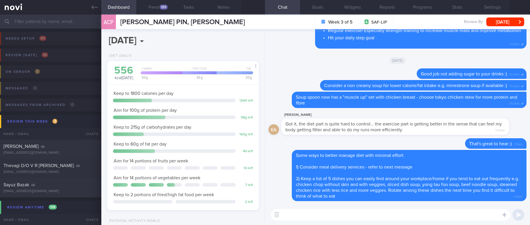
paste textarea "Consider meal delivery services like the ones below (use discount codes on webs…"
type textarea "Consider meal delivery services like the ones below (use discount codes on webs…"
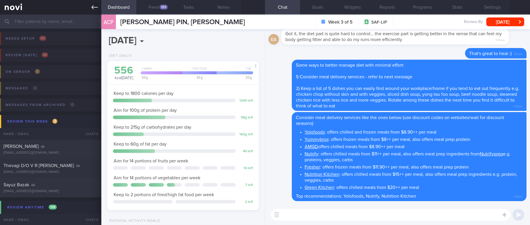
click at [84, 6] on link at bounding box center [50, 7] width 101 height 15
